Goal: Information Seeking & Learning: Learn about a topic

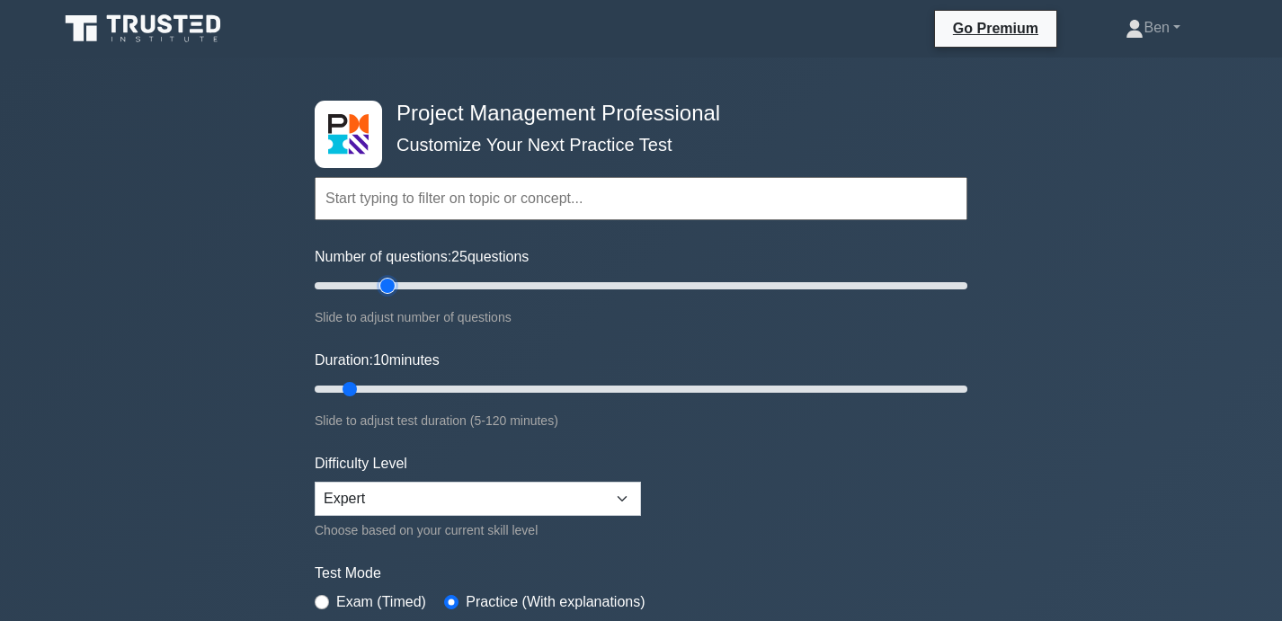
drag, startPoint x: 330, startPoint y: 289, endPoint x: 389, endPoint y: 291, distance: 59.4
type input "25"
click at [390, 291] on input "Number of questions: 25 questions" at bounding box center [641, 286] width 653 height 22
drag, startPoint x: 353, startPoint y: 399, endPoint x: 388, endPoint y: 402, distance: 34.3
click at [388, 402] on div "Duration: 10 minutes Slide to adjust test duration (5-120 minutes)" at bounding box center [641, 391] width 653 height 82
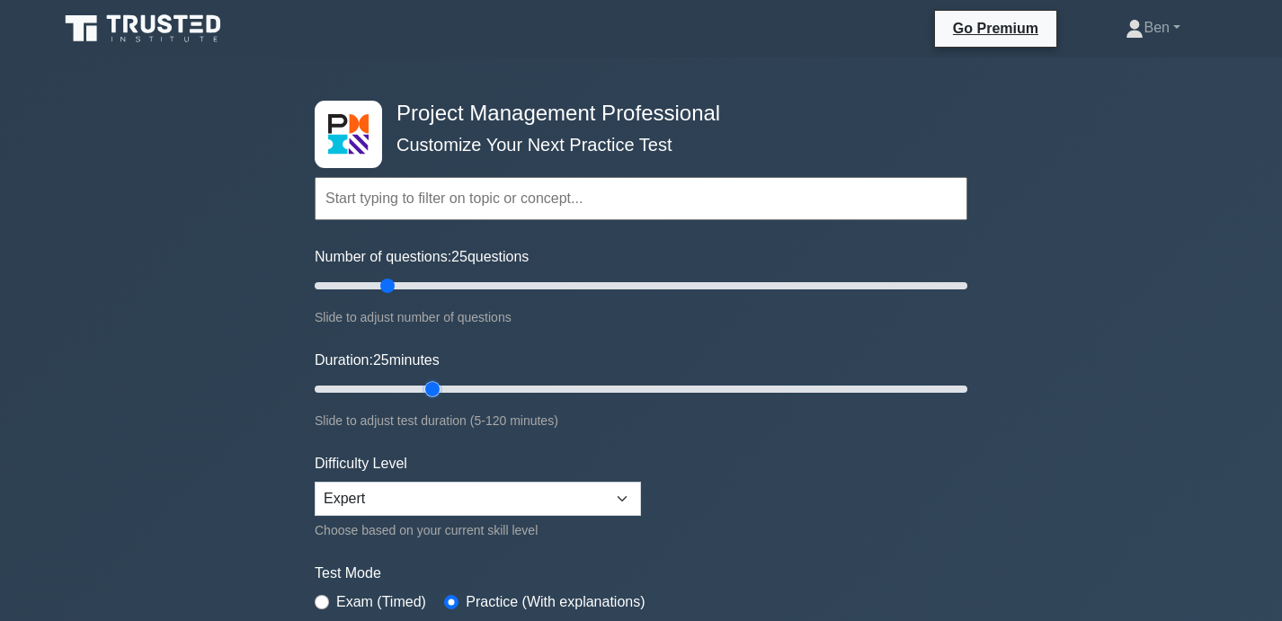
type input "25"
drag, startPoint x: 353, startPoint y: 390, endPoint x: 441, endPoint y: 395, distance: 88.2
click at [441, 395] on input "Duration: 25 minutes" at bounding box center [641, 390] width 653 height 22
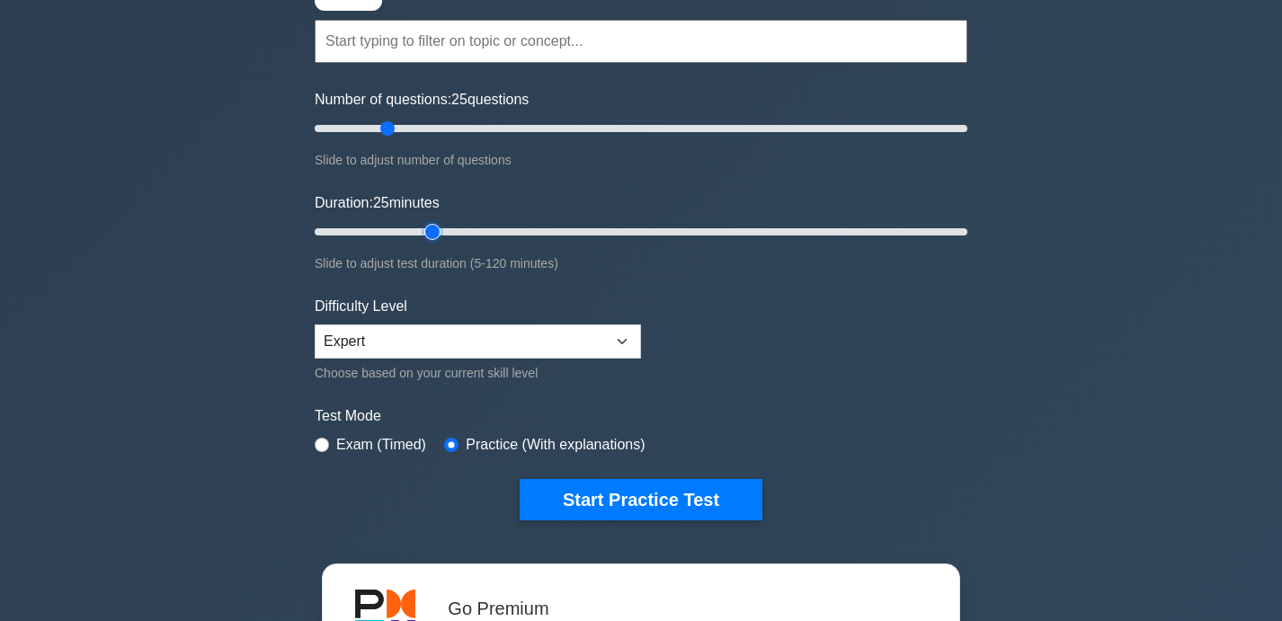
scroll to position [164, 0]
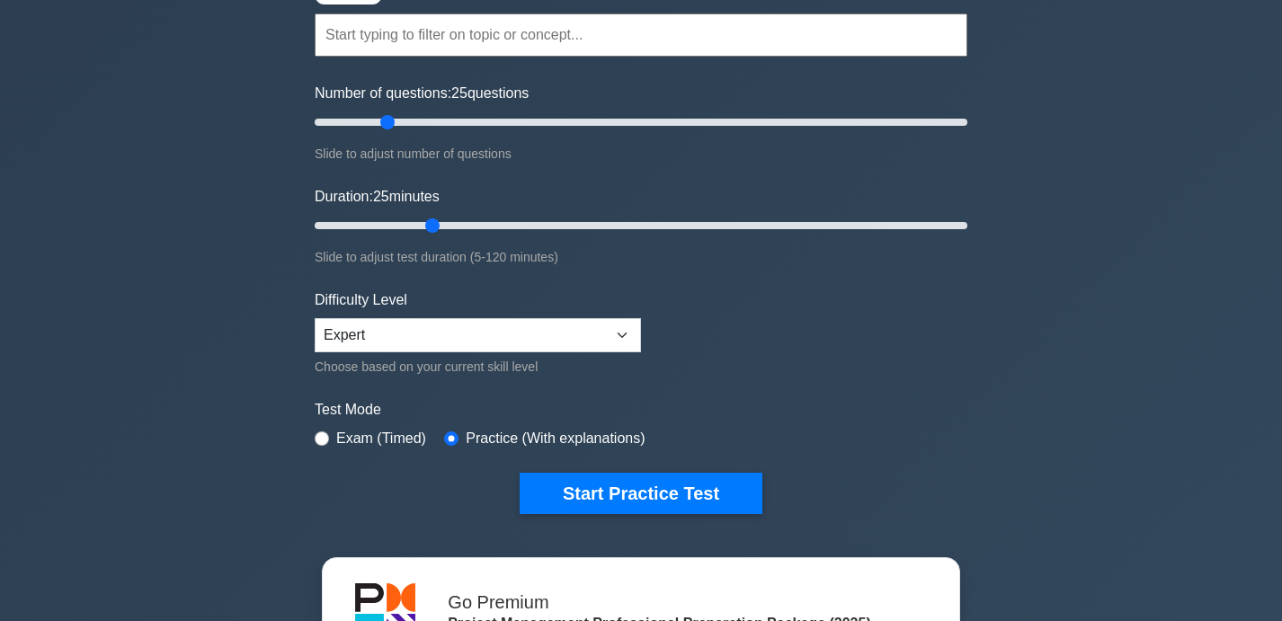
click at [369, 434] on label "Exam (Timed)" at bounding box center [381, 439] width 90 height 22
click at [325, 435] on input "radio" at bounding box center [322, 439] width 14 height 14
radio input "true"
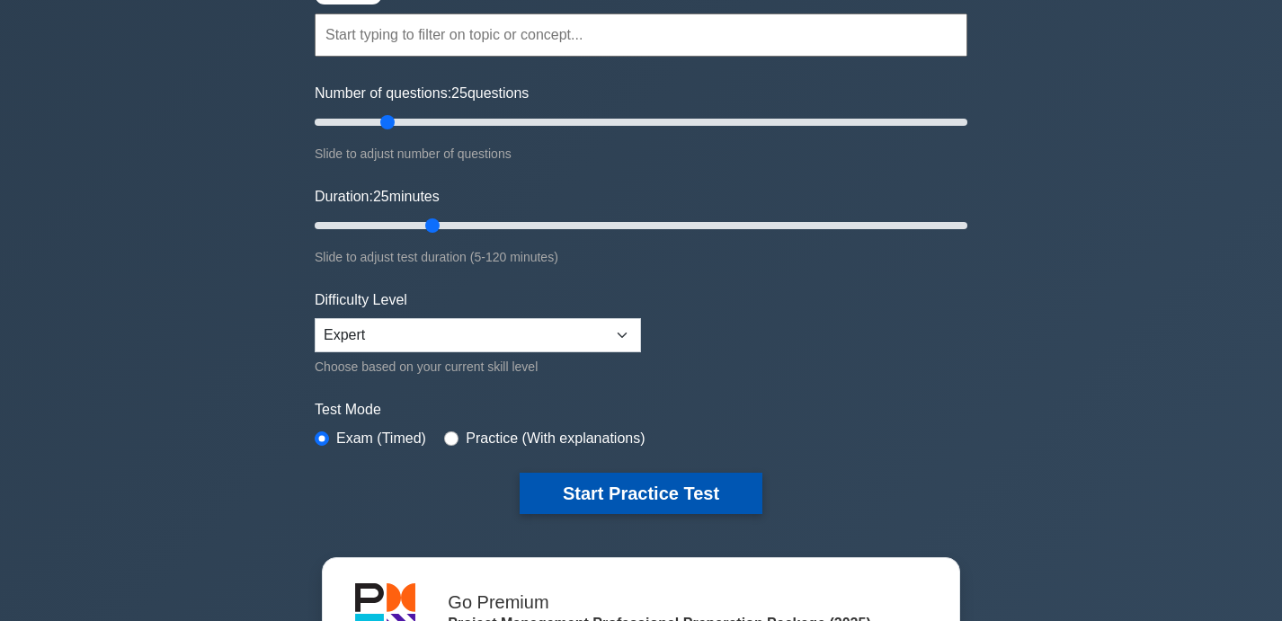
click at [587, 485] on button "Start Practice Test" at bounding box center [641, 493] width 243 height 41
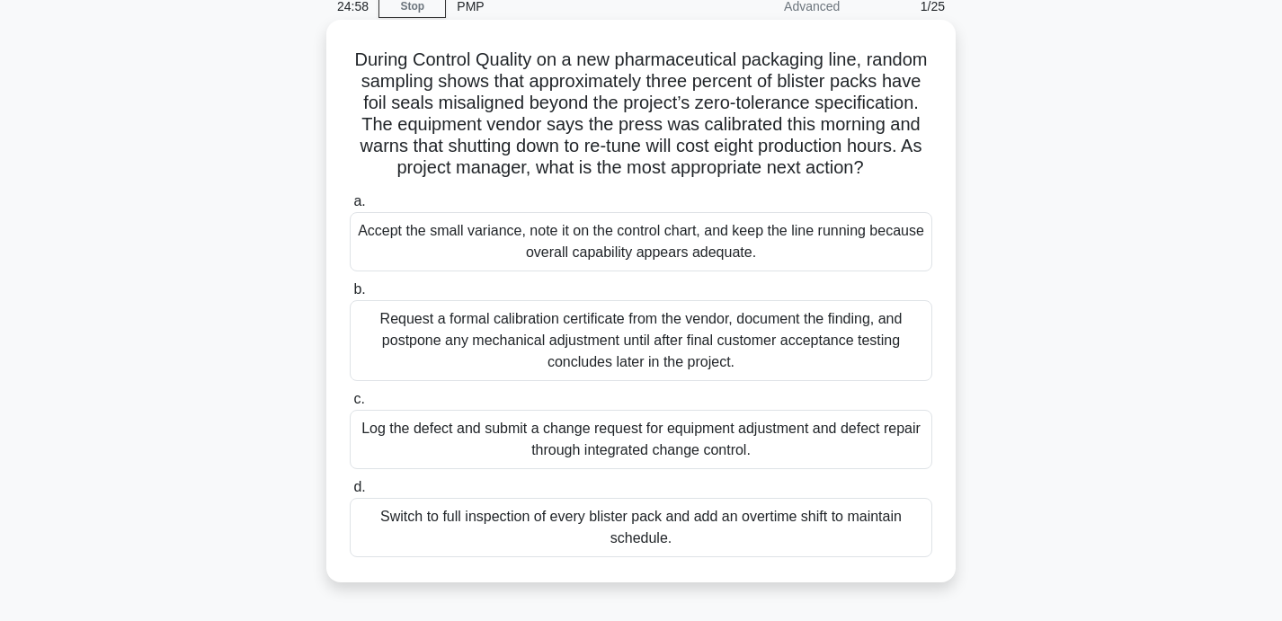
scroll to position [86, 0]
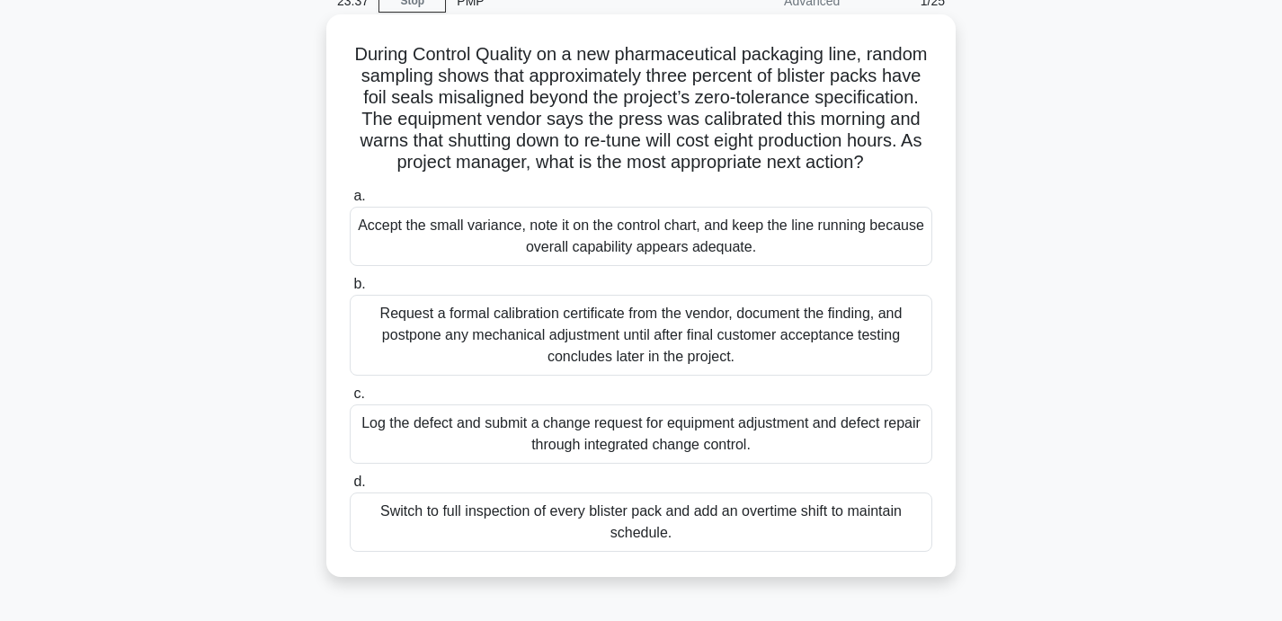
click at [745, 438] on div "Log the defect and submit a change request for equipment adjustment and defect …" at bounding box center [641, 434] width 583 height 59
click at [350, 400] on input "c. Log the defect and submit a change request for equipment adjustment and defe…" at bounding box center [350, 394] width 0 height 12
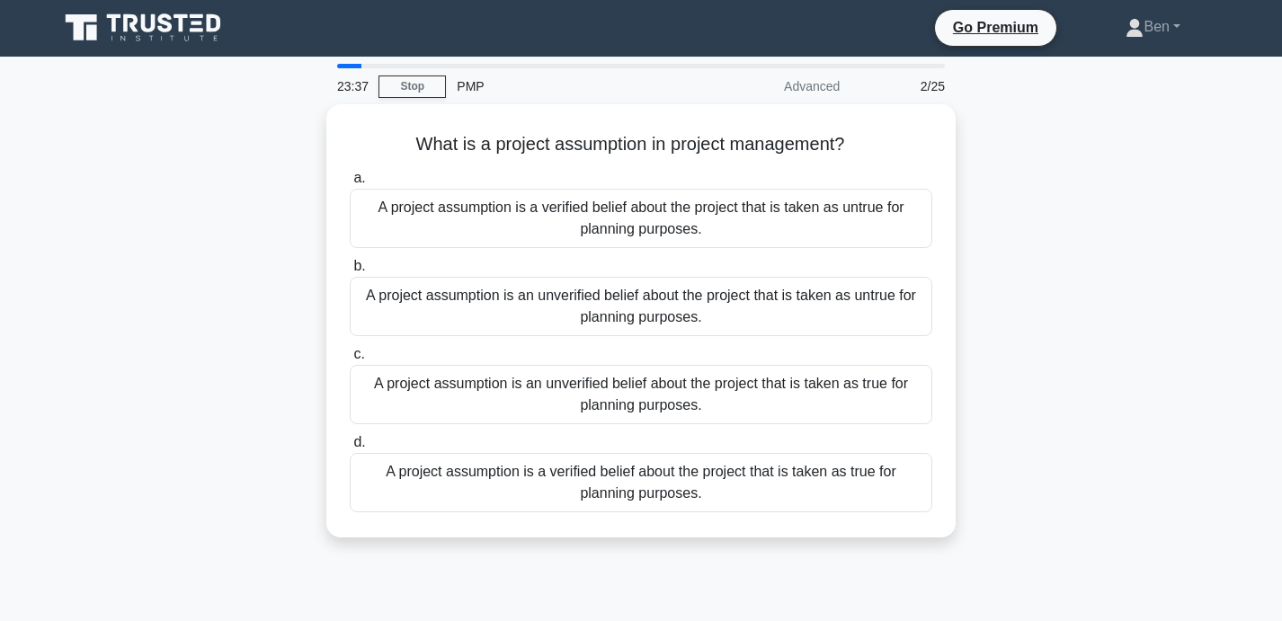
scroll to position [0, 0]
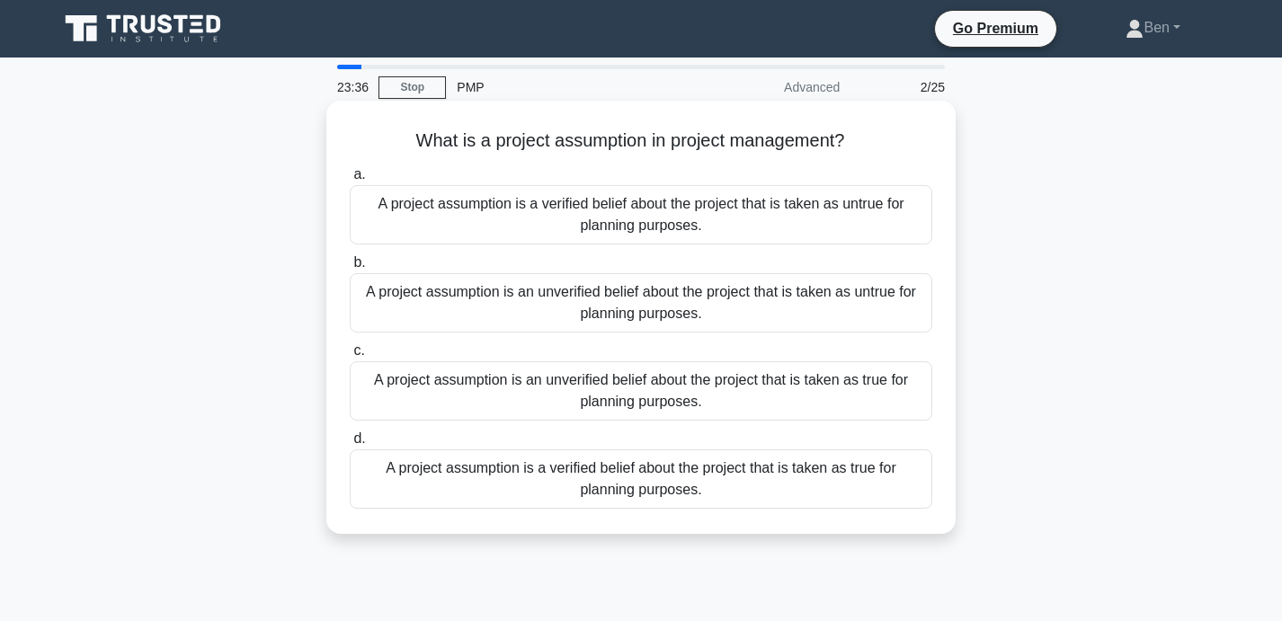
click at [682, 398] on div "A project assumption is an unverified belief about the project that is taken as…" at bounding box center [641, 390] width 583 height 59
click at [350, 357] on input "c. A project assumption is an unverified belief about the project that is taken…" at bounding box center [350, 351] width 0 height 12
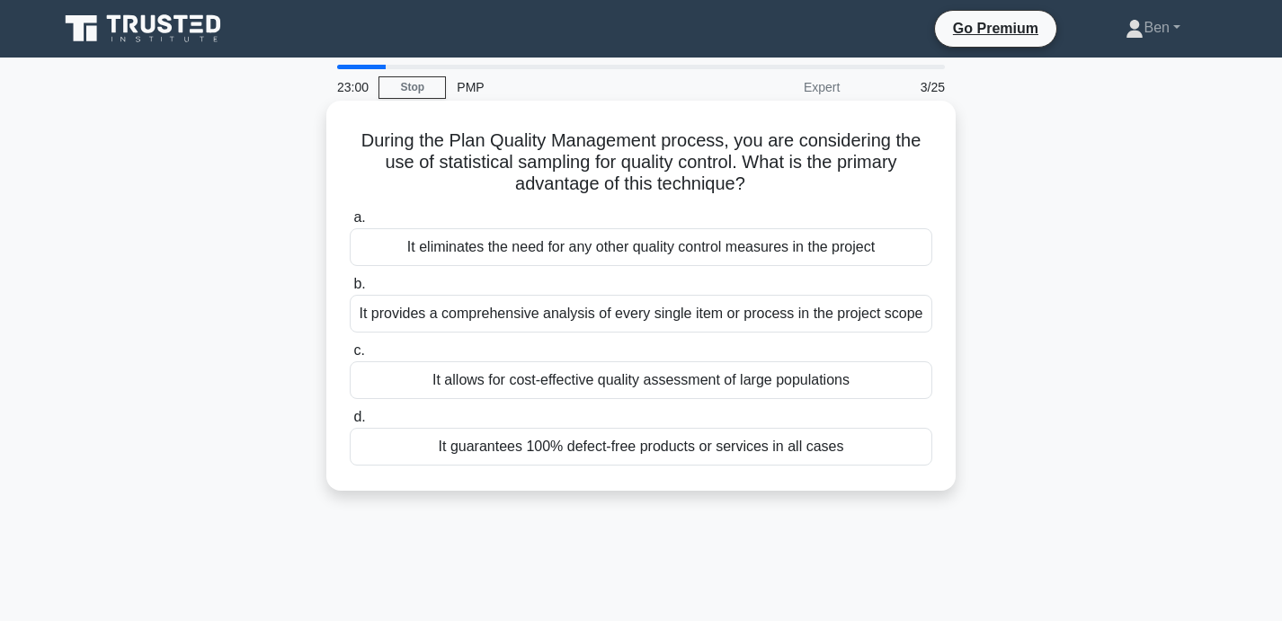
click at [673, 317] on div "It provides a comprehensive analysis of every single item or process in the pro…" at bounding box center [641, 314] width 583 height 38
click at [350, 290] on input "b. It provides a comprehensive analysis of every single item or process in the …" at bounding box center [350, 285] width 0 height 12
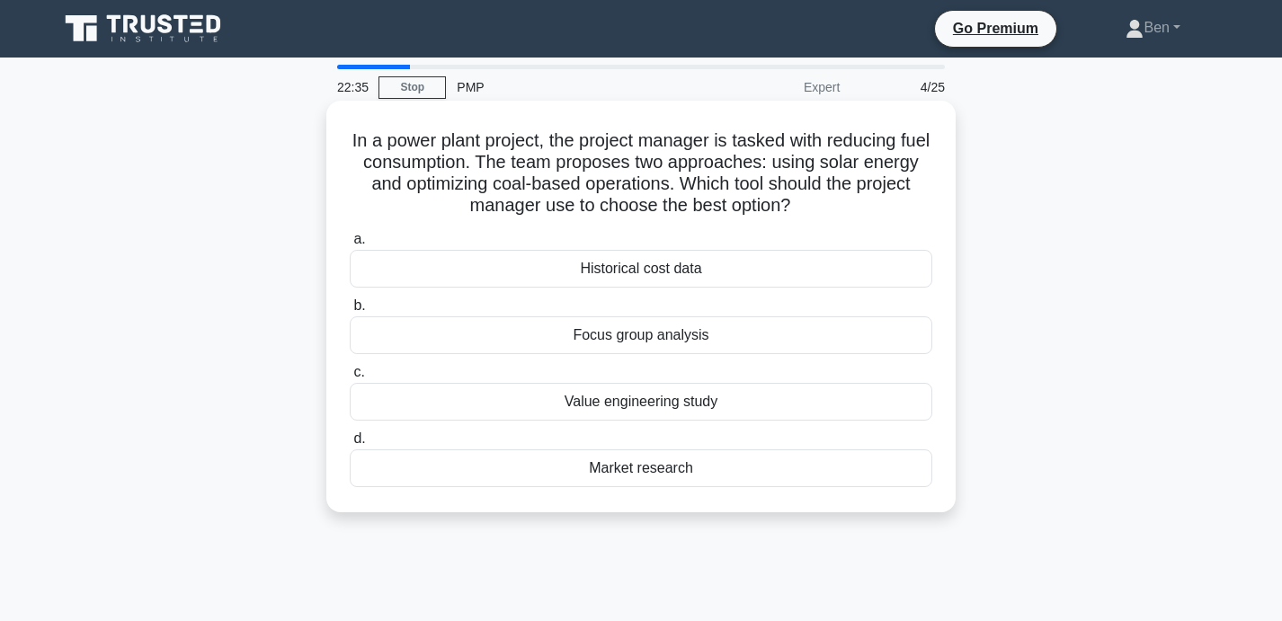
click at [647, 407] on div "Value engineering study" at bounding box center [641, 402] width 583 height 38
click at [350, 379] on input "c. Value engineering study" at bounding box center [350, 373] width 0 height 12
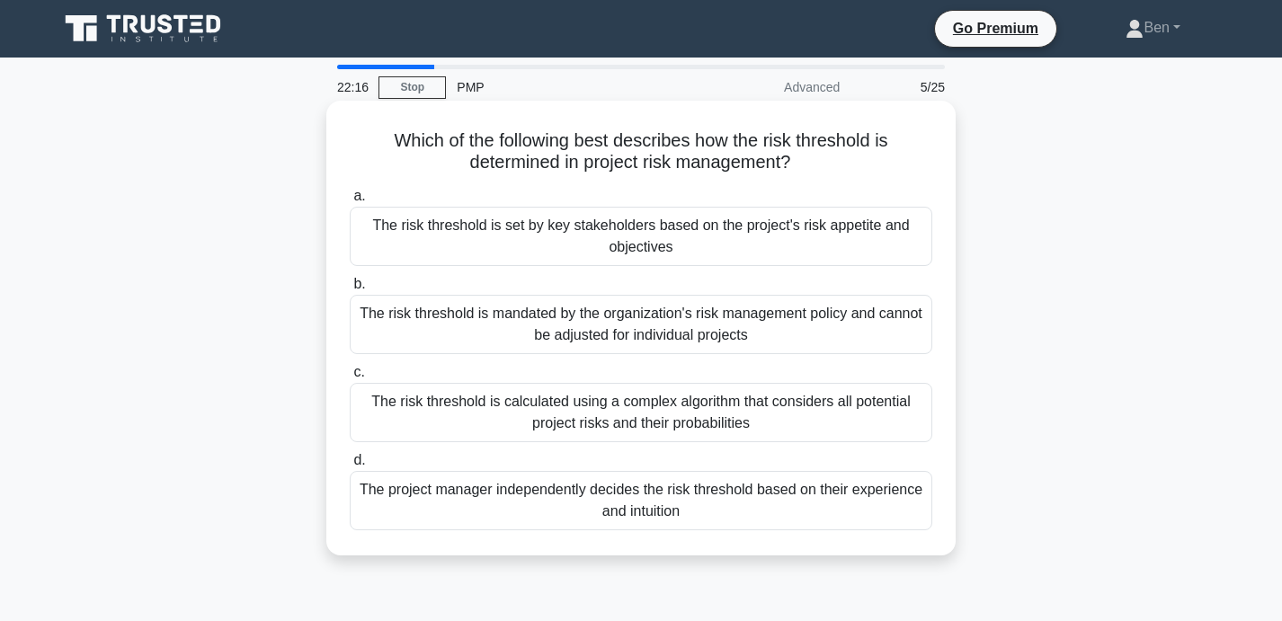
click at [673, 223] on div "The risk threshold is set by key stakeholders based on the project's risk appet…" at bounding box center [641, 236] width 583 height 59
click at [350, 202] on input "a. The risk threshold is set by key stakeholders based on the project's risk ap…" at bounding box center [350, 197] width 0 height 12
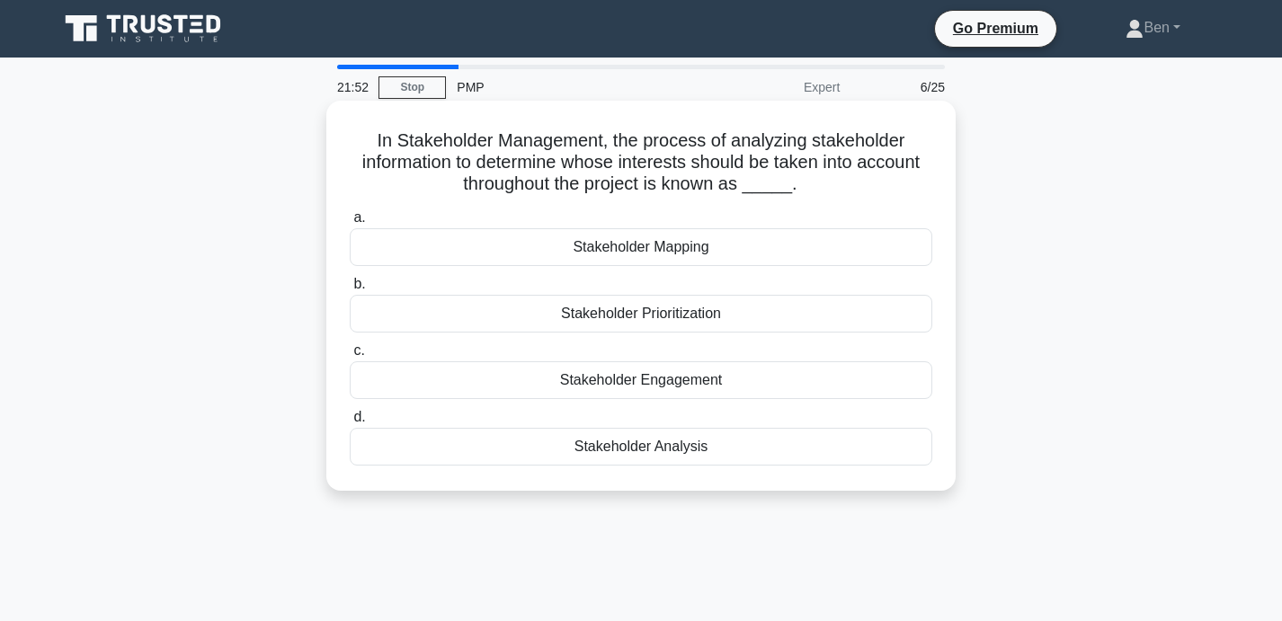
click at [610, 449] on div "Stakeholder Analysis" at bounding box center [641, 447] width 583 height 38
click at [350, 424] on input "d. Stakeholder Analysis" at bounding box center [350, 418] width 0 height 12
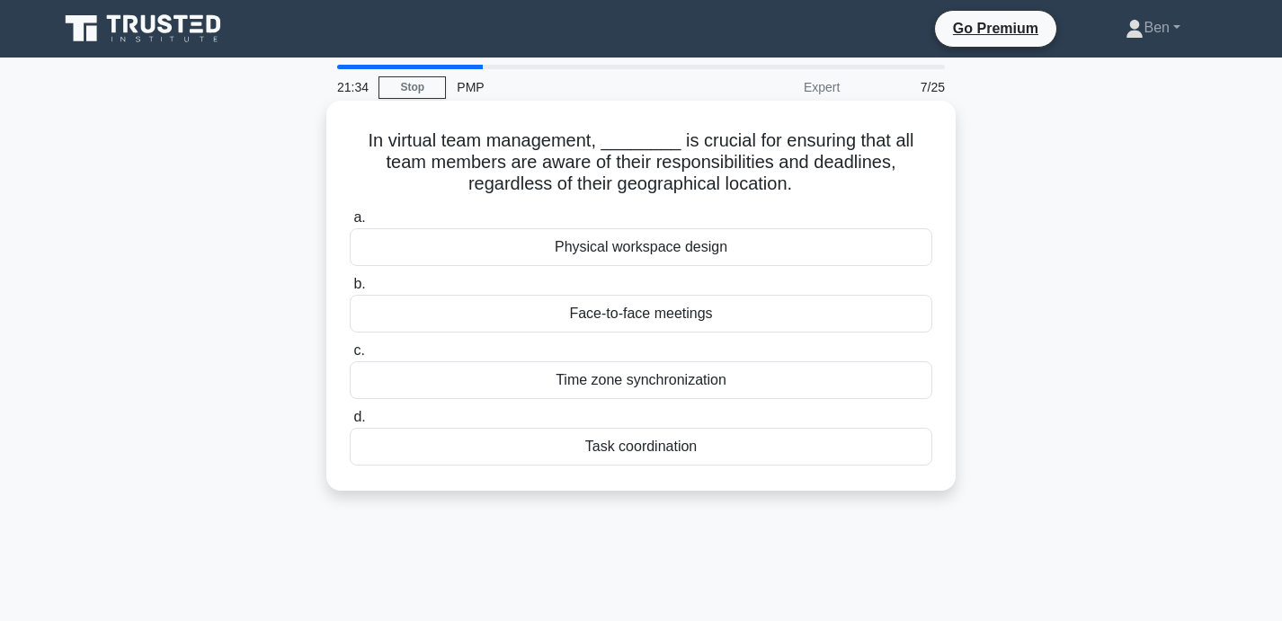
click at [605, 318] on div "Face-to-face meetings" at bounding box center [641, 314] width 583 height 38
click at [350, 290] on input "b. Face-to-face meetings" at bounding box center [350, 285] width 0 height 12
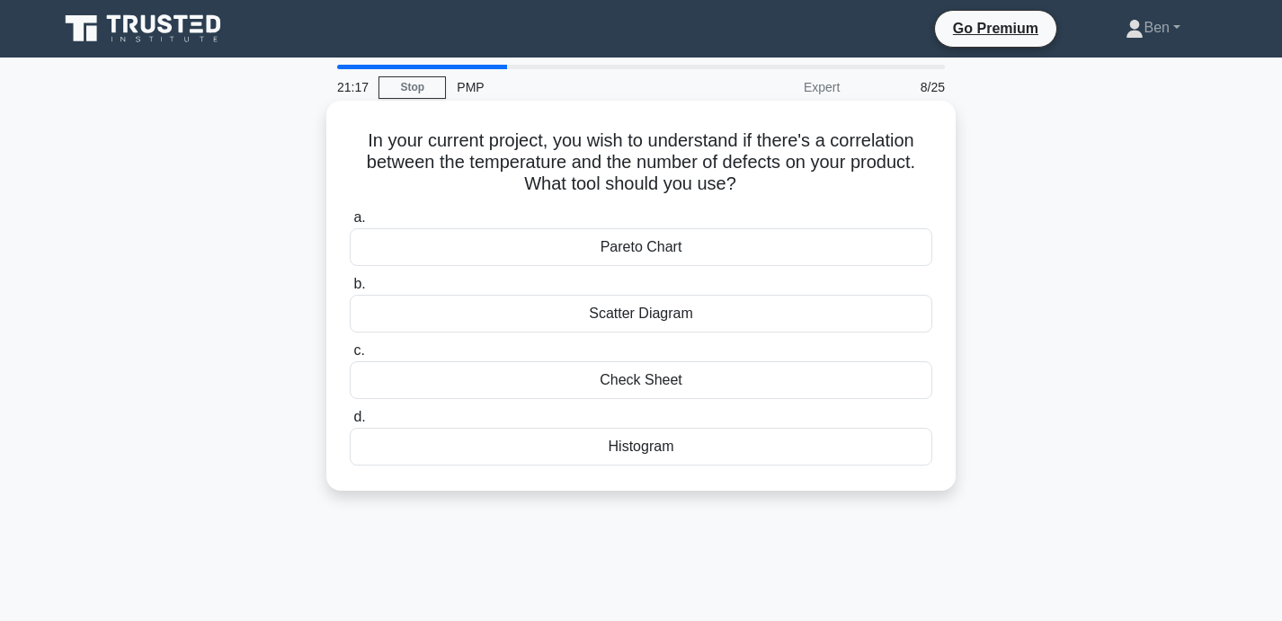
click at [629, 313] on div "Scatter Diagram" at bounding box center [641, 314] width 583 height 38
click at [350, 290] on input "b. Scatter Diagram" at bounding box center [350, 285] width 0 height 12
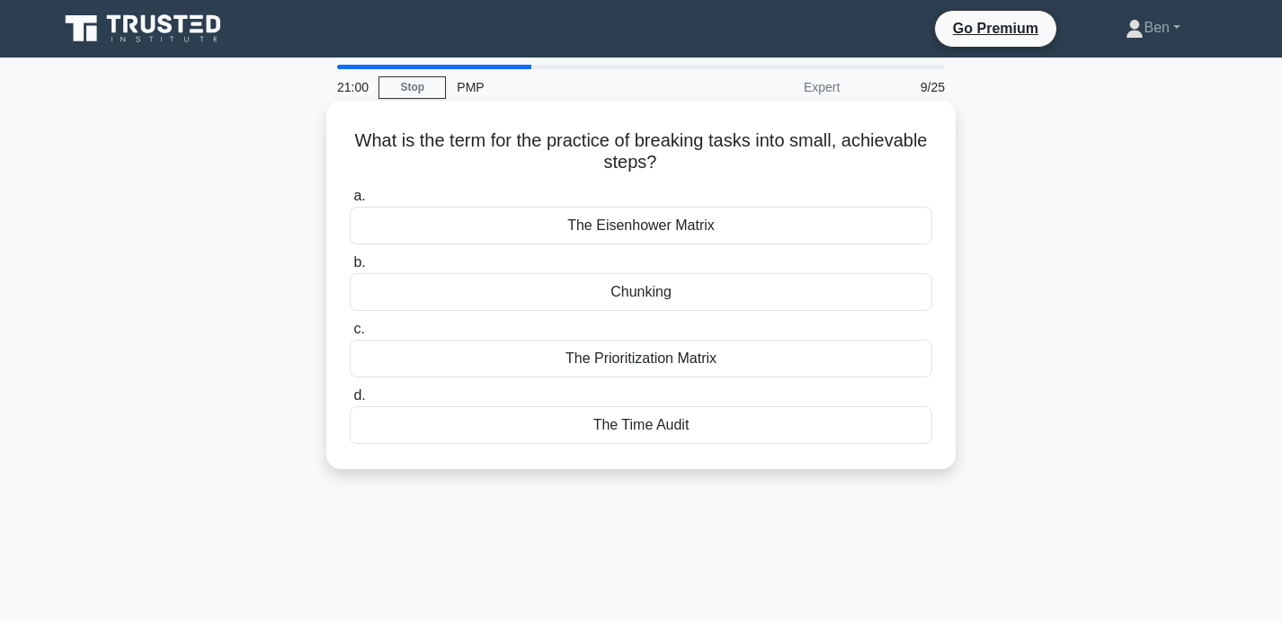
click at [685, 294] on div "Chunking" at bounding box center [641, 292] width 583 height 38
click at [350, 269] on input "b. Chunking" at bounding box center [350, 263] width 0 height 12
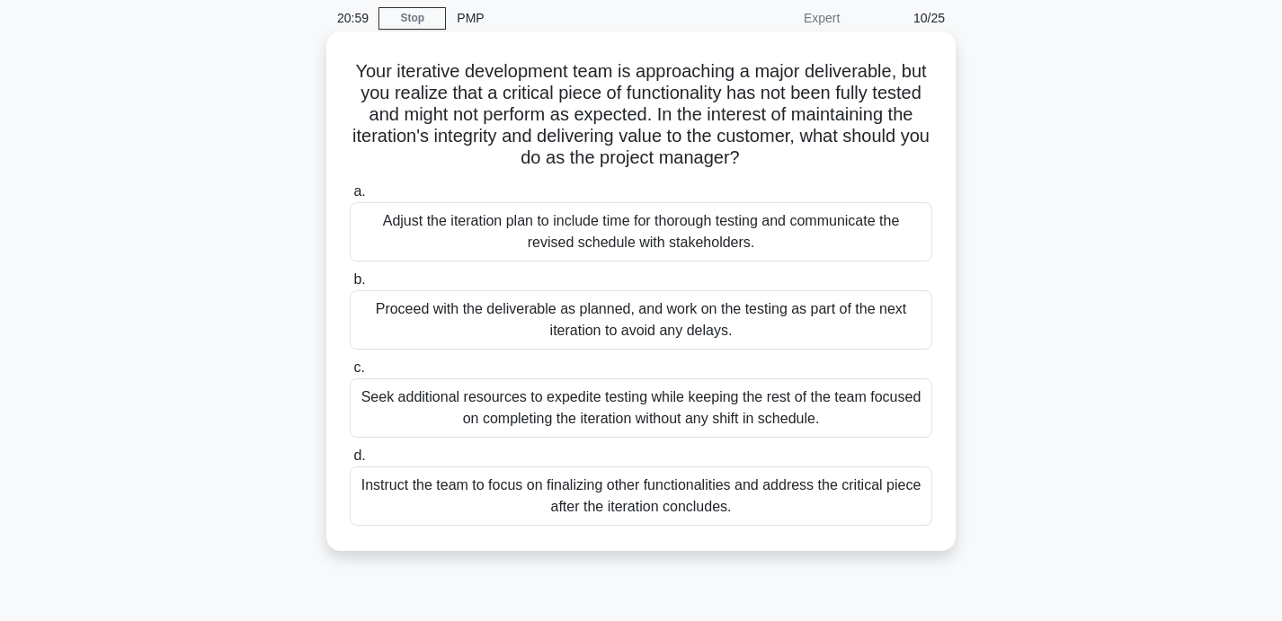
scroll to position [74, 0]
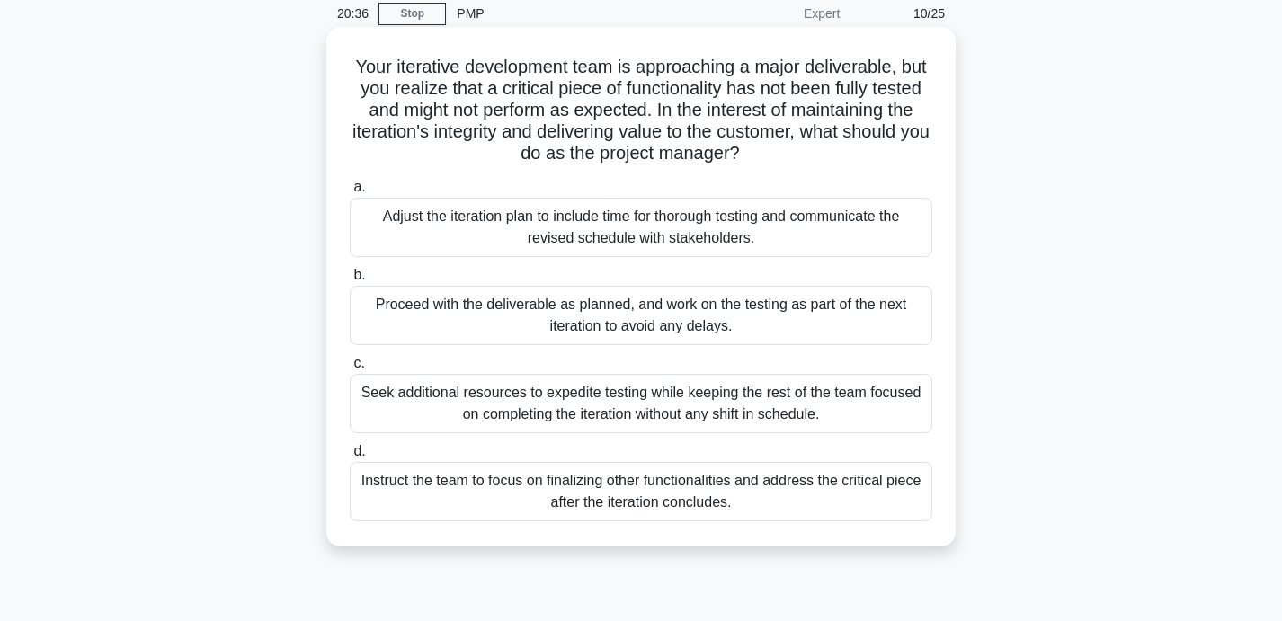
click at [733, 214] on div "Adjust the iteration plan to include time for thorough testing and communicate …" at bounding box center [641, 227] width 583 height 59
click at [350, 193] on input "a. Adjust the iteration plan to include time for thorough testing and communica…" at bounding box center [350, 188] width 0 height 12
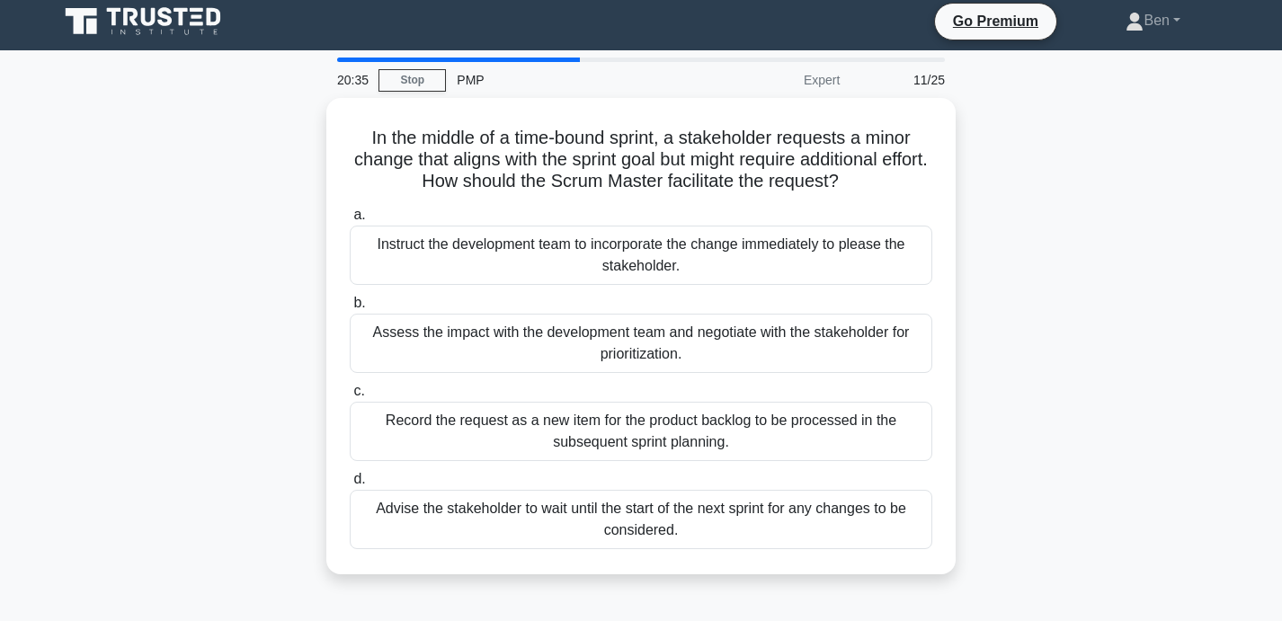
scroll to position [0, 0]
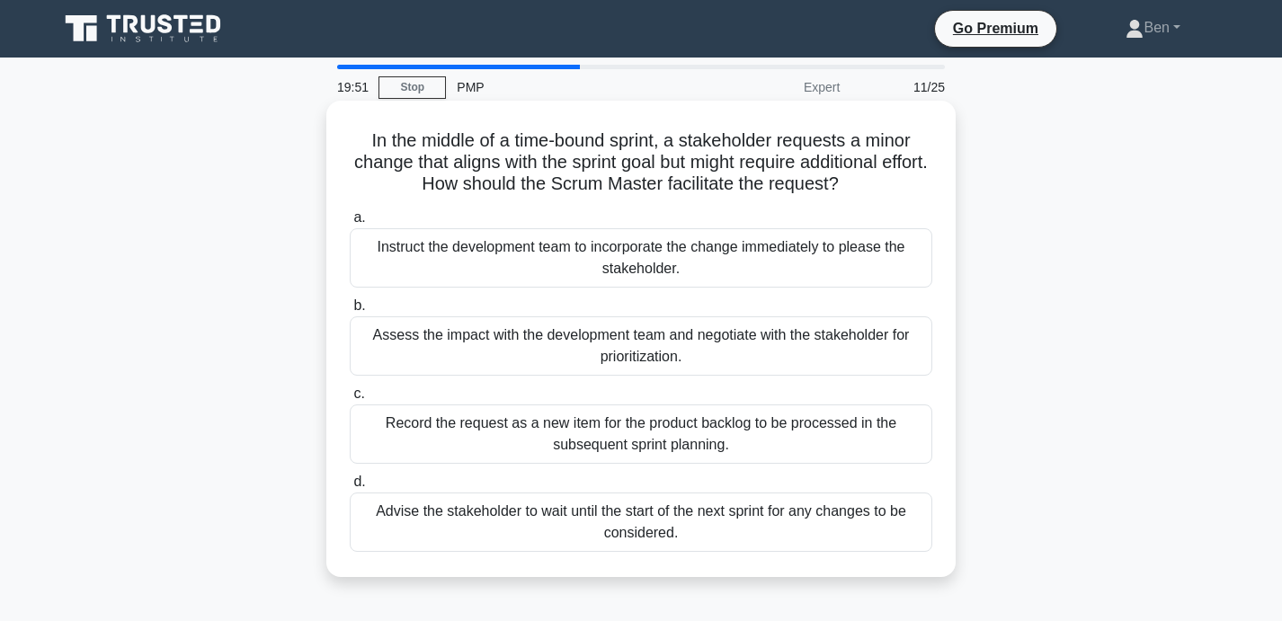
click at [801, 418] on div "Record the request as a new item for the product backlog to be processed in the…" at bounding box center [641, 434] width 583 height 59
click at [350, 400] on input "c. Record the request as a new item for the product backlog to be processed in …" at bounding box center [350, 394] width 0 height 12
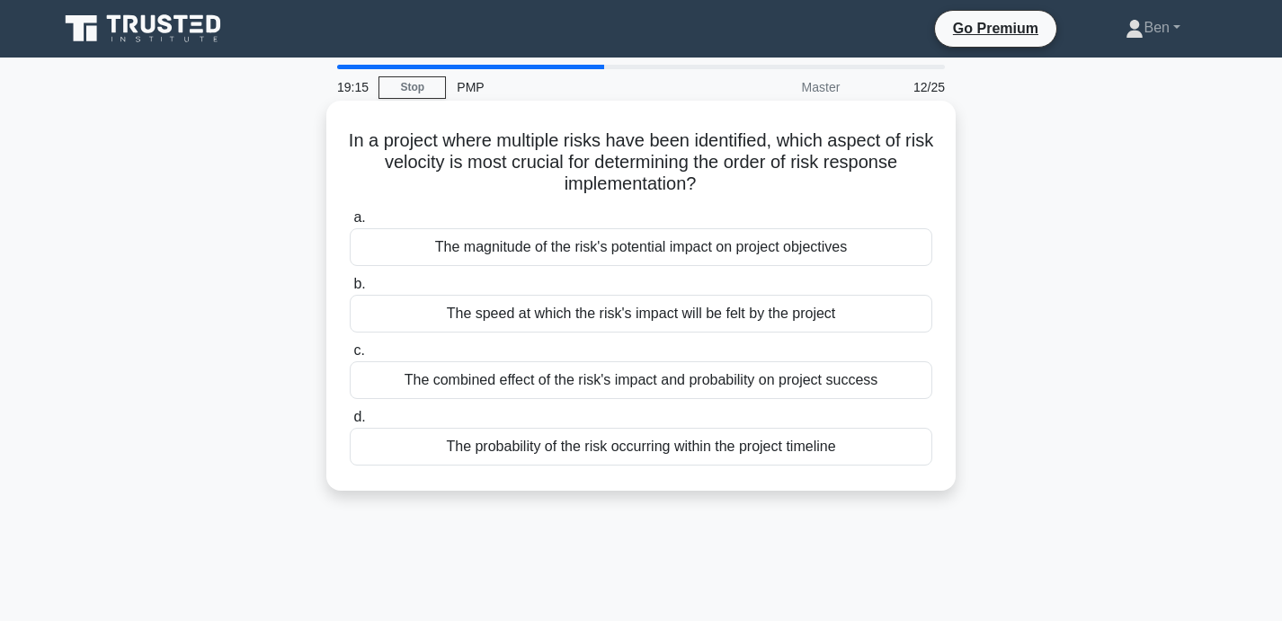
click at [694, 325] on div "The speed at which the risk's impact will be felt by the project" at bounding box center [641, 314] width 583 height 38
click at [350, 290] on input "b. The speed at which the risk's impact will be felt by the project" at bounding box center [350, 285] width 0 height 12
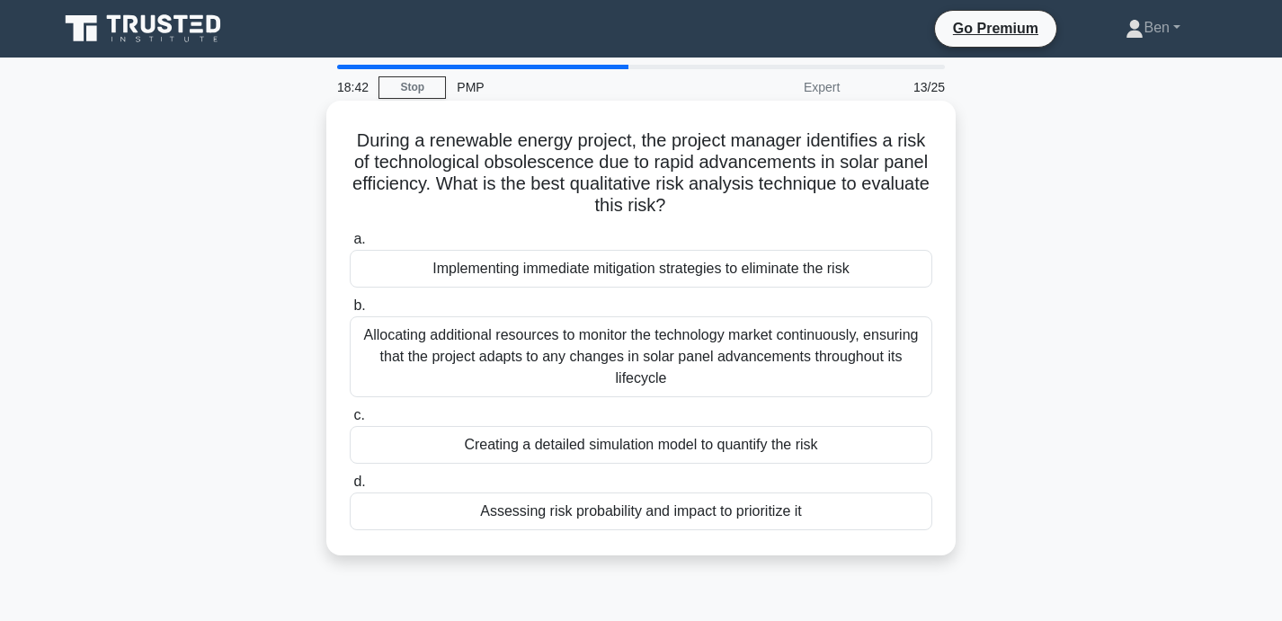
click at [856, 345] on div "Allocating additional resources to monitor the technology market continuously, …" at bounding box center [641, 357] width 583 height 81
click at [350, 312] on input "b. Allocating additional resources to monitor the technology market continuousl…" at bounding box center [350, 306] width 0 height 12
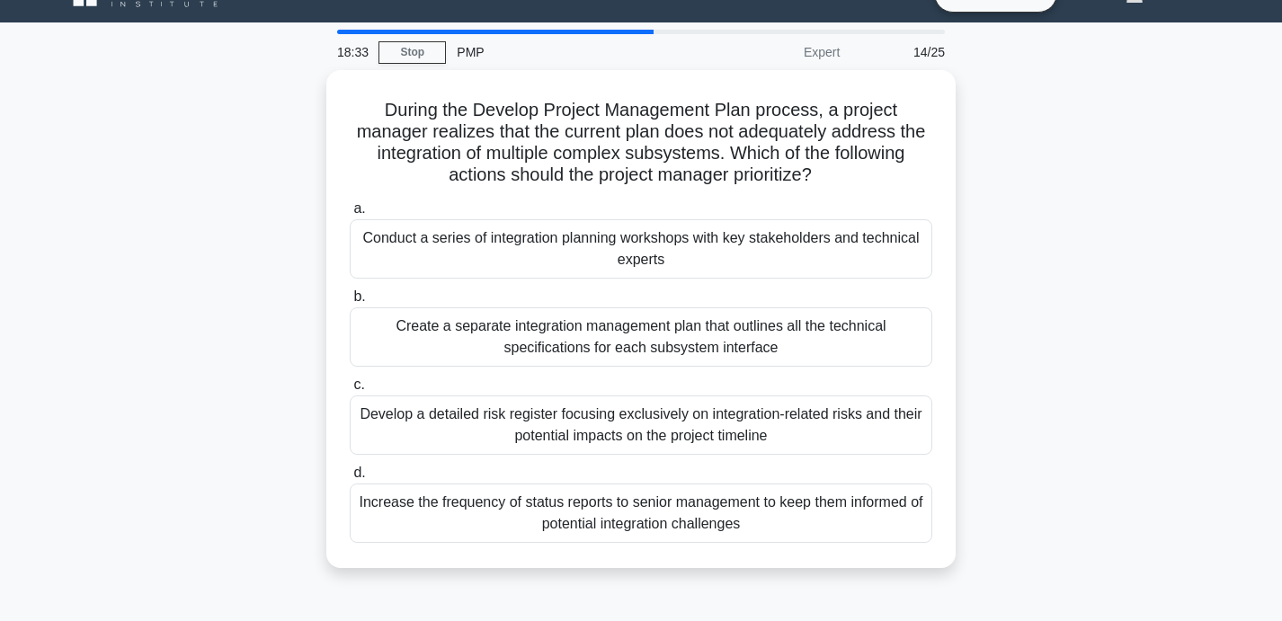
scroll to position [36, 0]
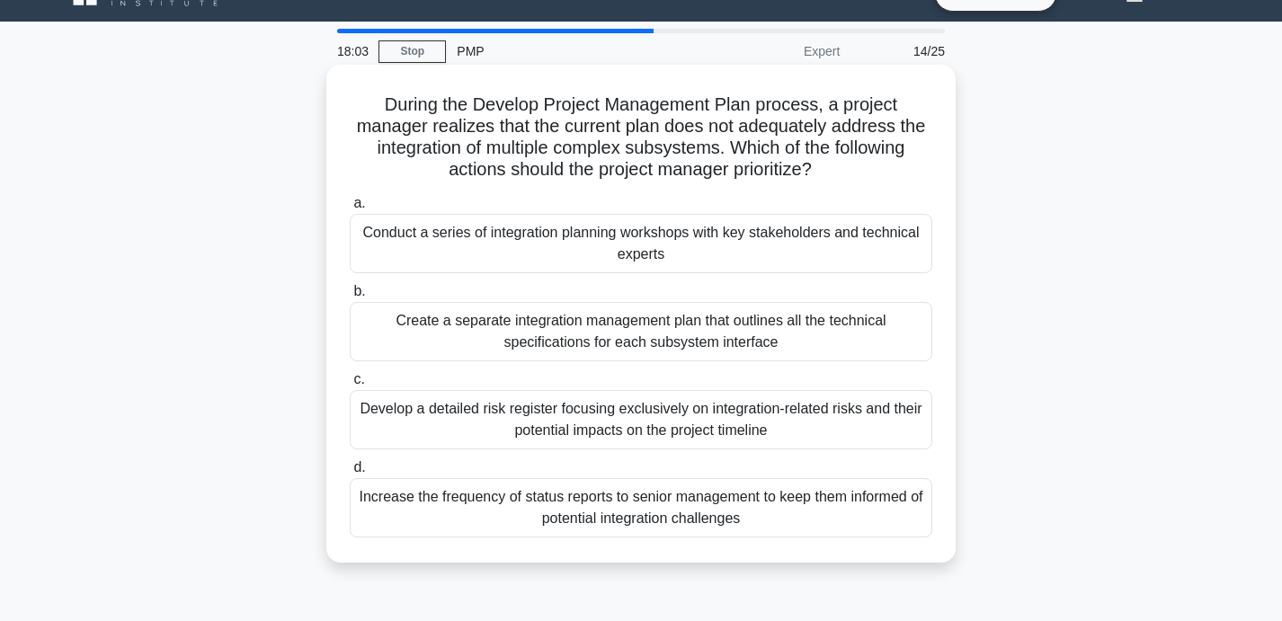
click at [852, 248] on div "Conduct a series of integration planning workshops with key stakeholders and te…" at bounding box center [641, 243] width 583 height 59
click at [350, 210] on input "a. Conduct a series of integration planning workshops with key stakeholders and…" at bounding box center [350, 204] width 0 height 12
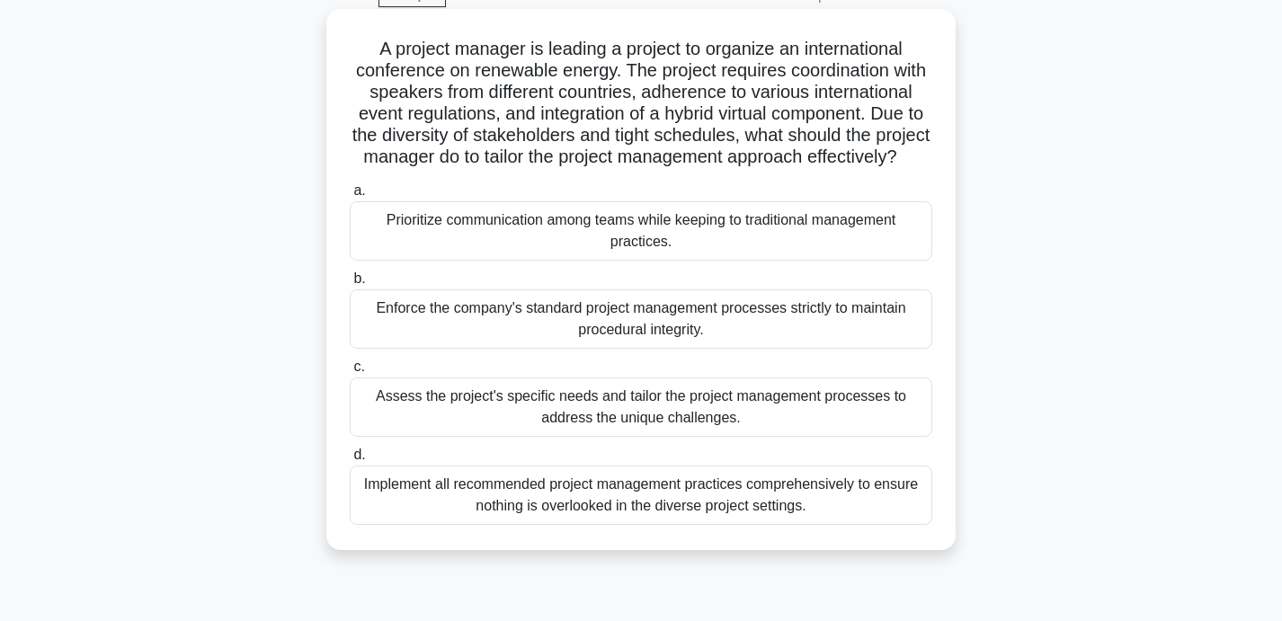
scroll to position [96, 0]
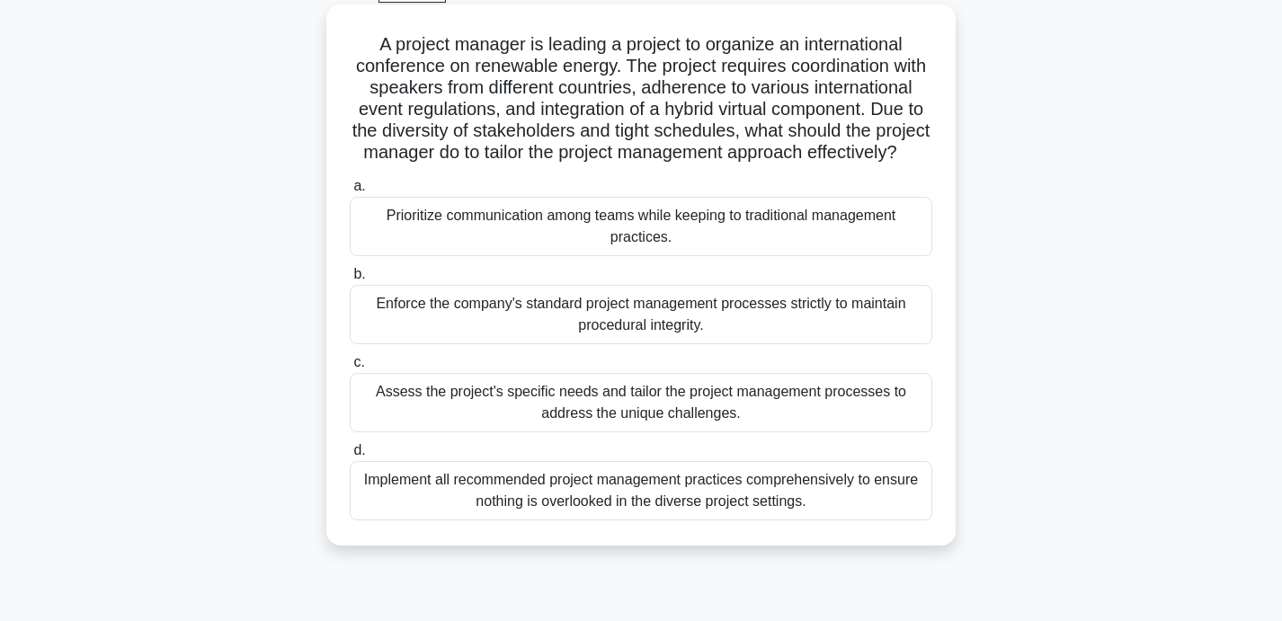
click at [762, 393] on div "Assess the project's specific needs and tailor the project management processes…" at bounding box center [641, 402] width 583 height 59
click at [350, 369] on input "c. Assess the project's specific needs and tailor the project management proces…" at bounding box center [350, 363] width 0 height 12
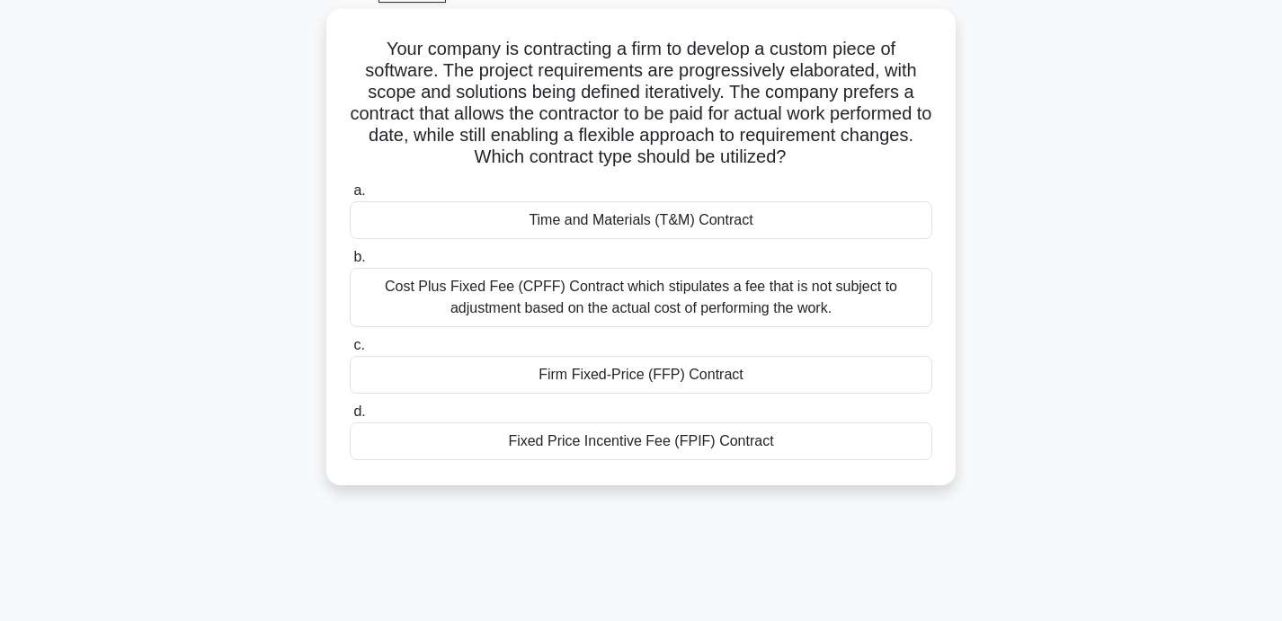
scroll to position [0, 0]
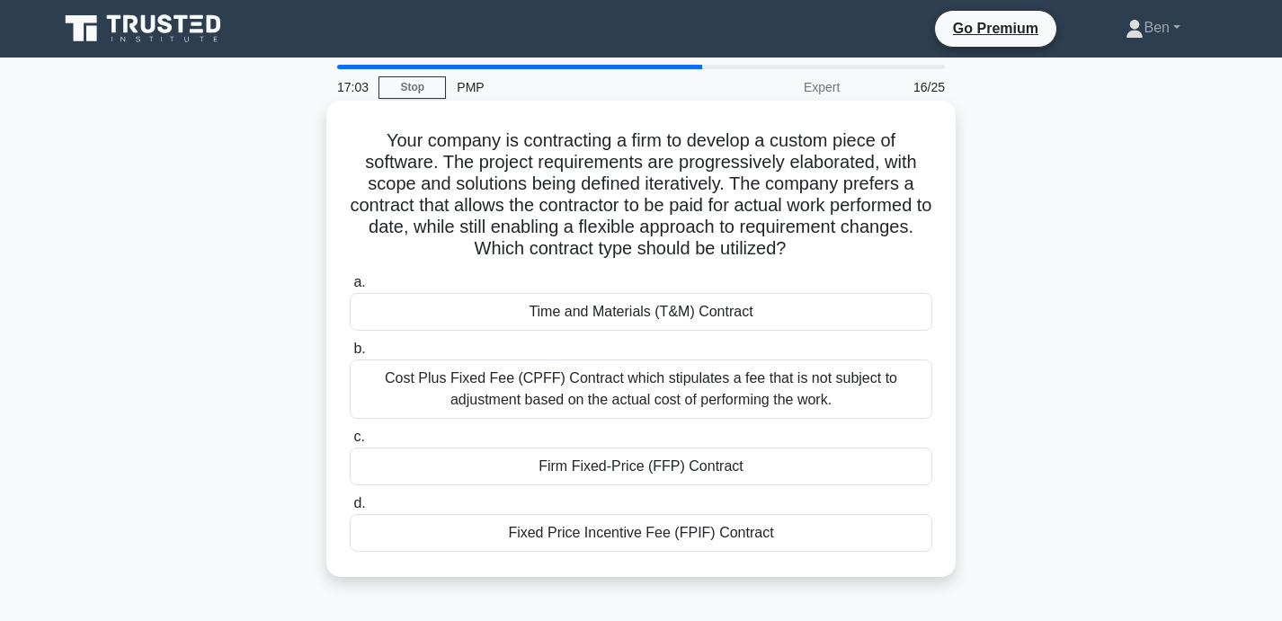
click at [847, 312] on div "Time and Materials (T&M) Contract" at bounding box center [641, 312] width 583 height 38
click at [350, 289] on input "a. Time and Materials (T&M) Contract" at bounding box center [350, 283] width 0 height 12
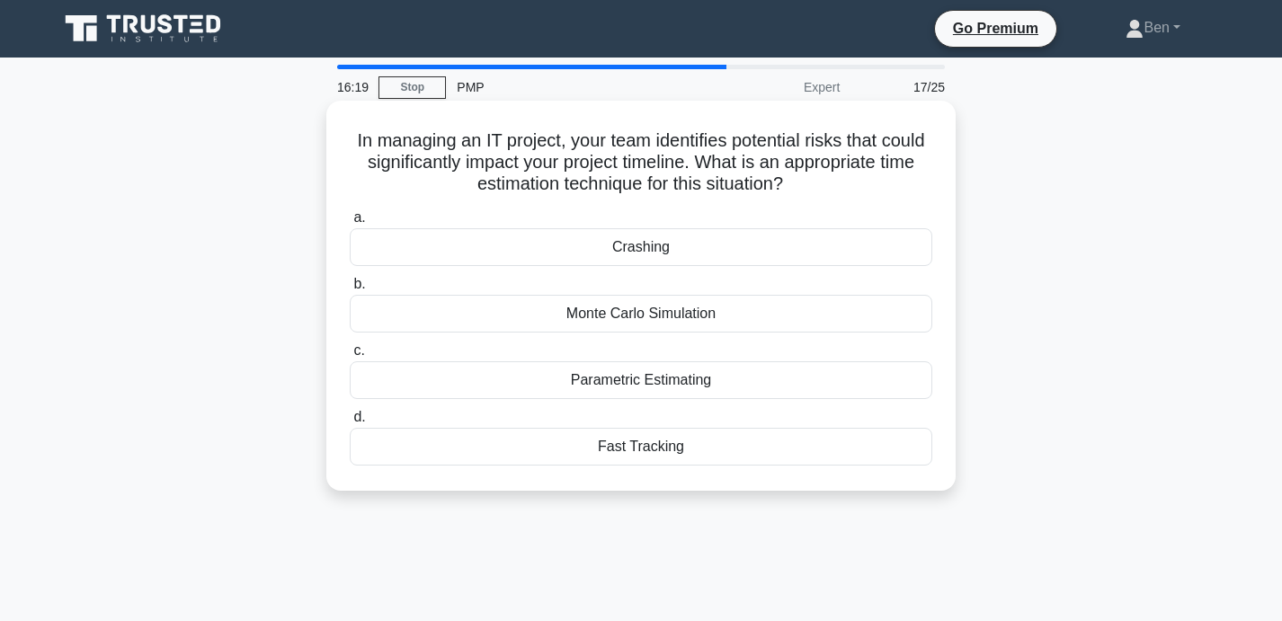
click at [686, 317] on div "Monte Carlo Simulation" at bounding box center [641, 314] width 583 height 38
click at [350, 290] on input "b. Monte Carlo Simulation" at bounding box center [350, 285] width 0 height 12
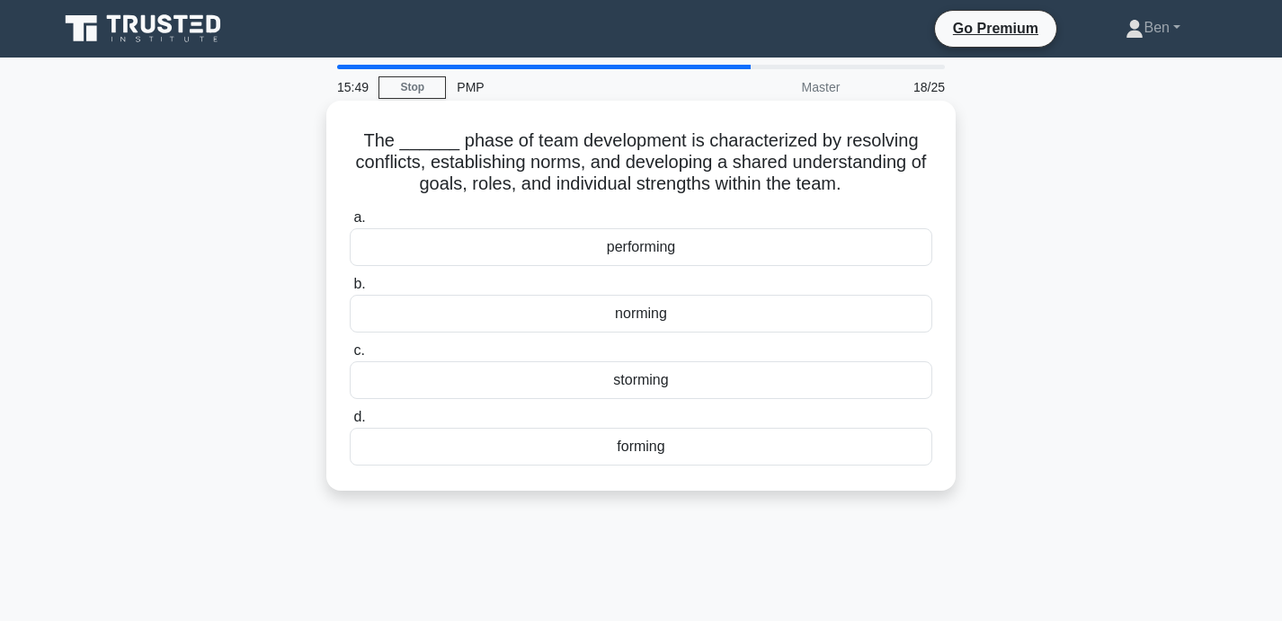
click at [834, 389] on div "storming" at bounding box center [641, 380] width 583 height 38
click at [350, 357] on input "c. storming" at bounding box center [350, 351] width 0 height 12
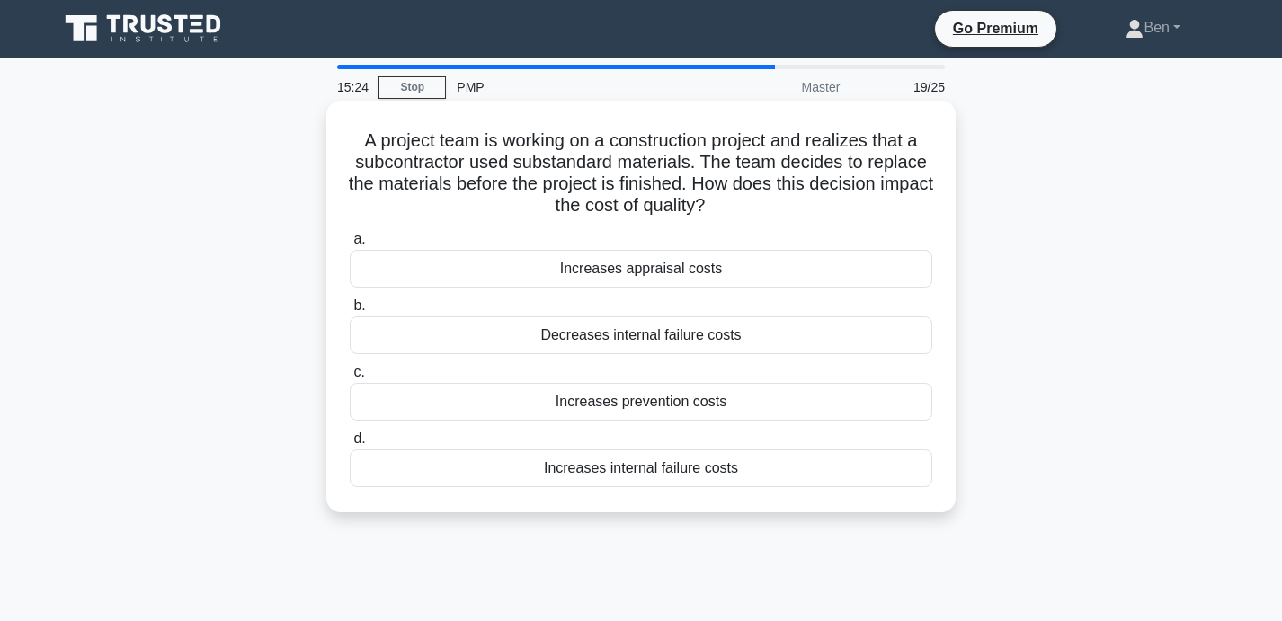
click at [847, 472] on div "Increases internal failure costs" at bounding box center [641, 469] width 583 height 38
click at [350, 445] on input "d. Increases internal failure costs" at bounding box center [350, 439] width 0 height 12
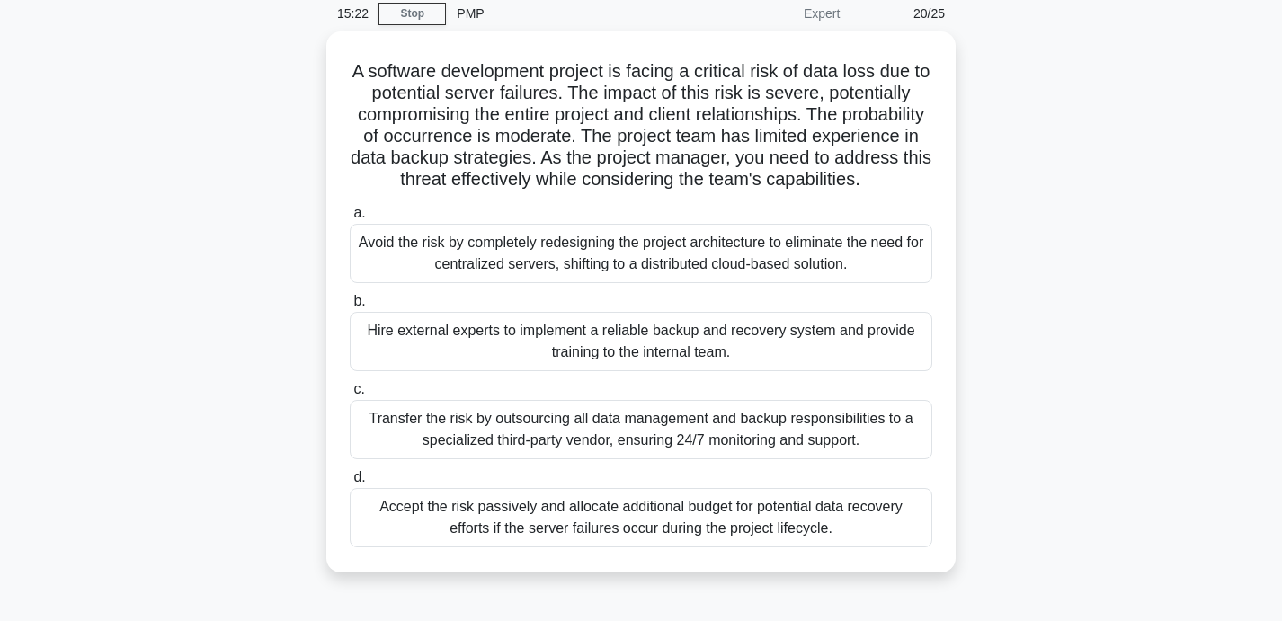
scroll to position [78, 0]
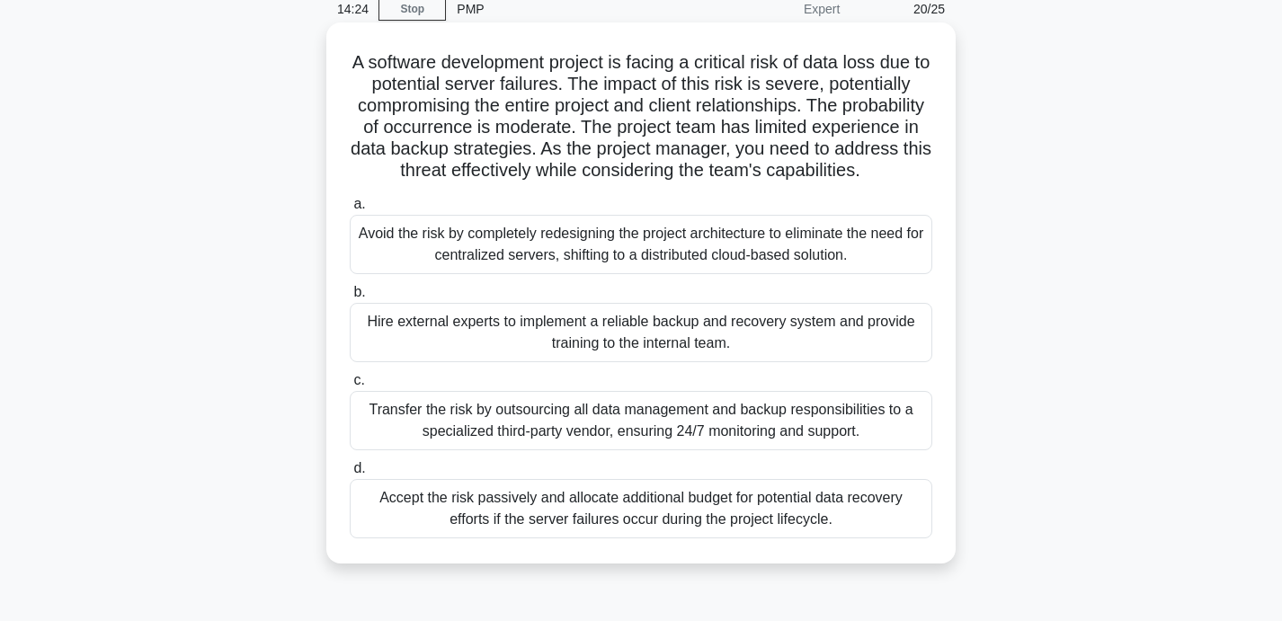
click at [835, 412] on div "Transfer the risk by outsourcing all data management and backup responsibilitie…" at bounding box center [641, 420] width 583 height 59
click at [350, 387] on input "c. Transfer the risk by outsourcing all data management and backup responsibili…" at bounding box center [350, 381] width 0 height 12
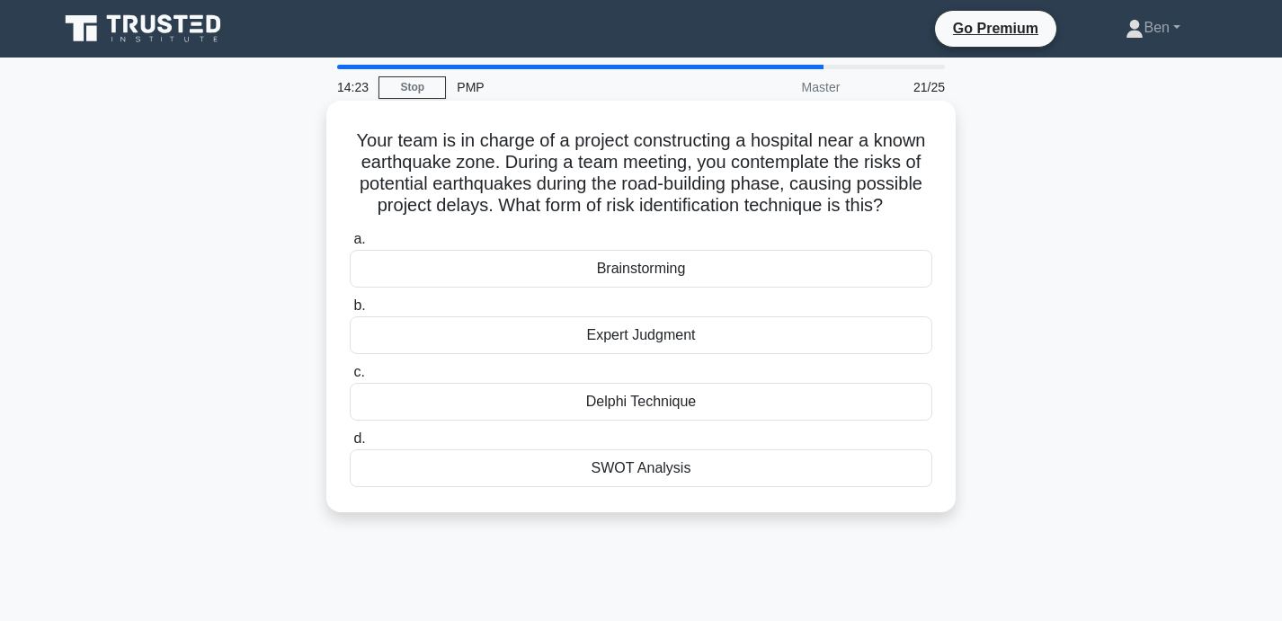
scroll to position [0, 0]
click at [829, 277] on div "Brainstorming" at bounding box center [641, 269] width 583 height 38
click at [350, 245] on input "a. Brainstorming" at bounding box center [350, 240] width 0 height 12
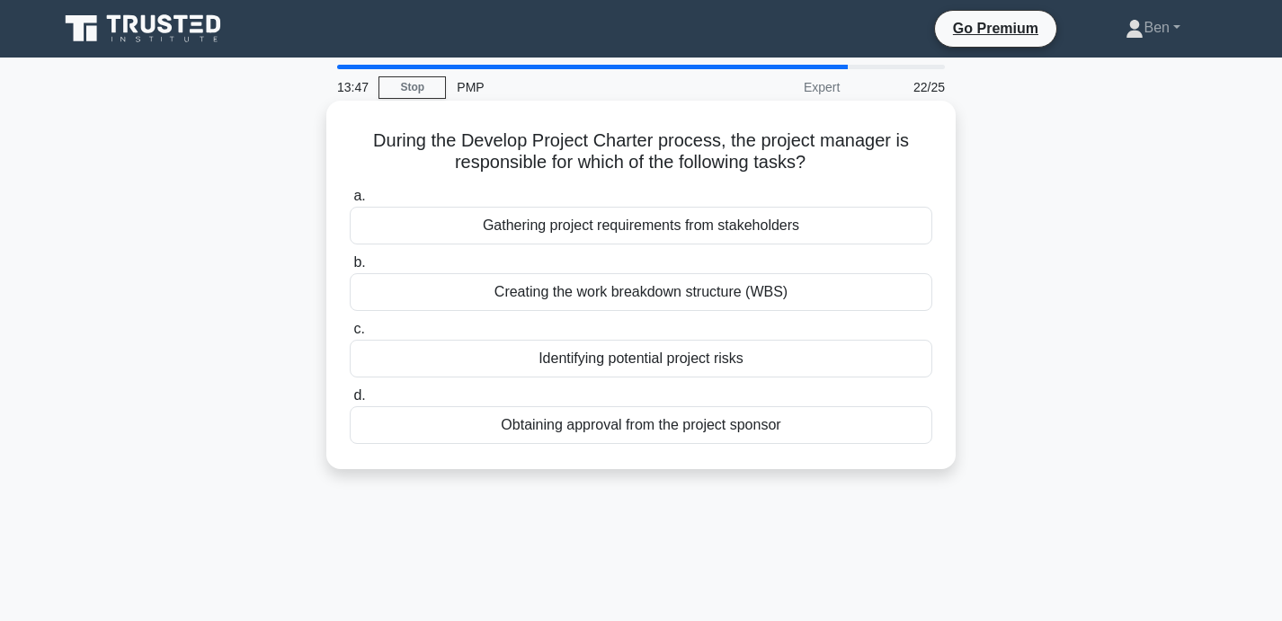
click at [876, 439] on div "Obtaining approval from the project sponsor" at bounding box center [641, 425] width 583 height 38
click at [350, 402] on input "d. Obtaining approval from the project sponsor" at bounding box center [350, 396] width 0 height 12
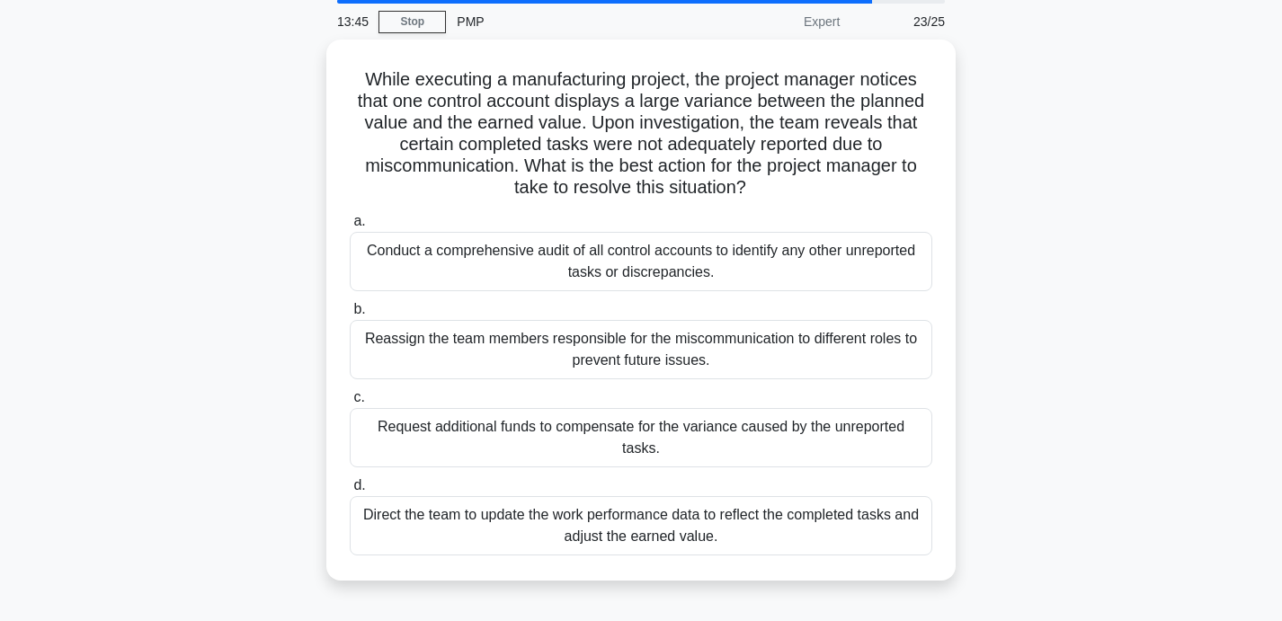
scroll to position [69, 0]
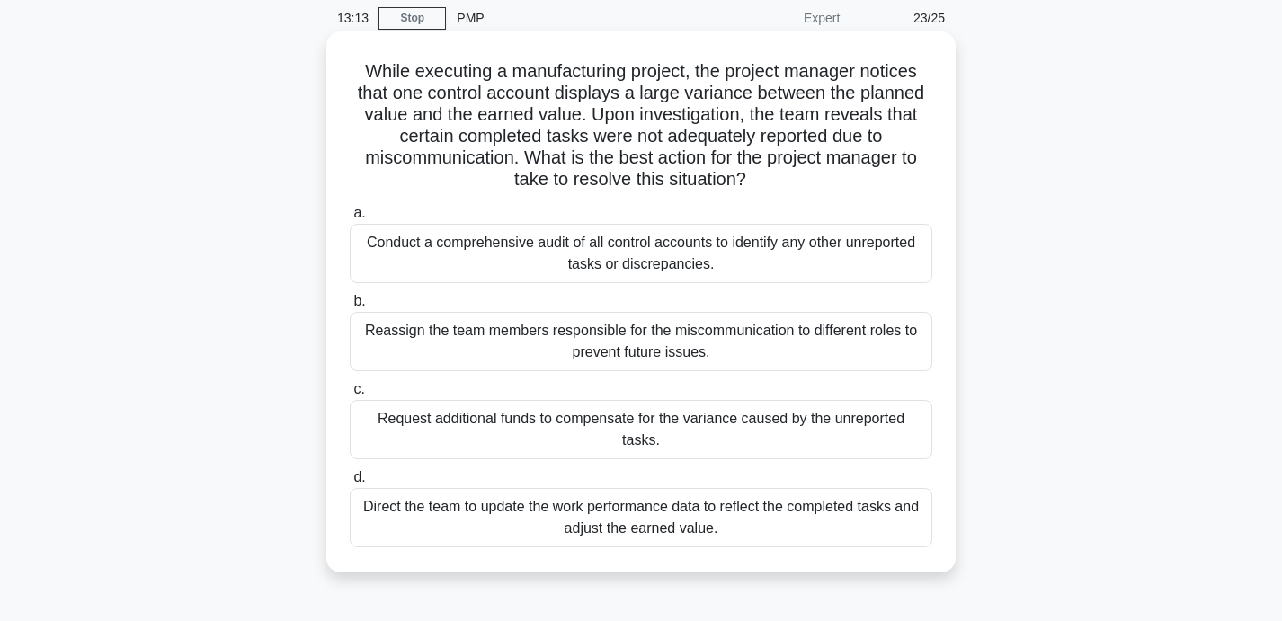
click at [871, 259] on div "Conduct a comprehensive audit of all control accounts to identify any other unr…" at bounding box center [641, 253] width 583 height 59
click at [350, 219] on input "a. Conduct a comprehensive audit of all control accounts to identify any other …" at bounding box center [350, 214] width 0 height 12
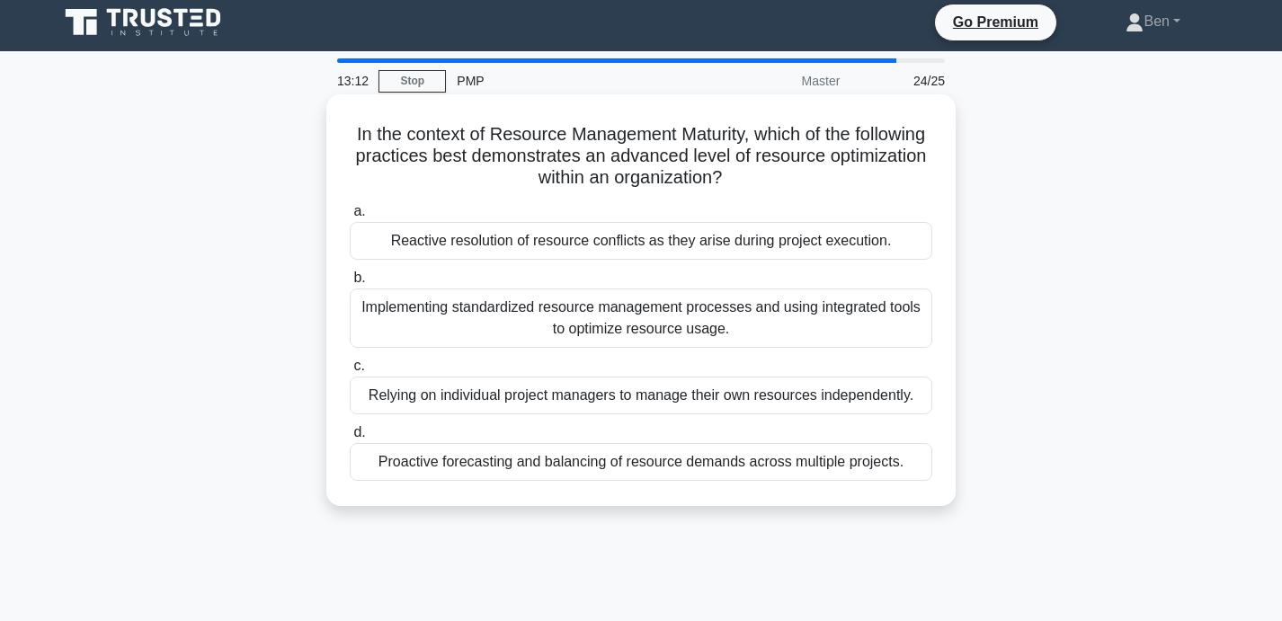
scroll to position [0, 0]
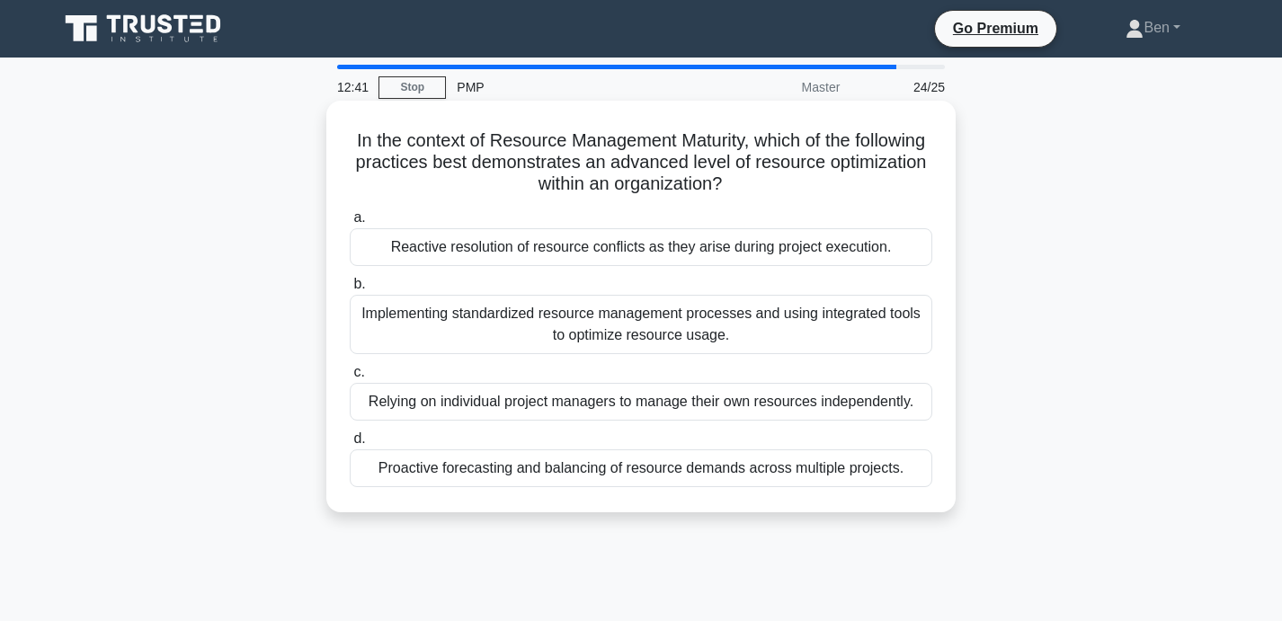
click at [869, 328] on div "Implementing standardized resource management processes and using integrated to…" at bounding box center [641, 324] width 583 height 59
click at [350, 290] on input "b. Implementing standardized resource management processes and using integrated…" at bounding box center [350, 285] width 0 height 12
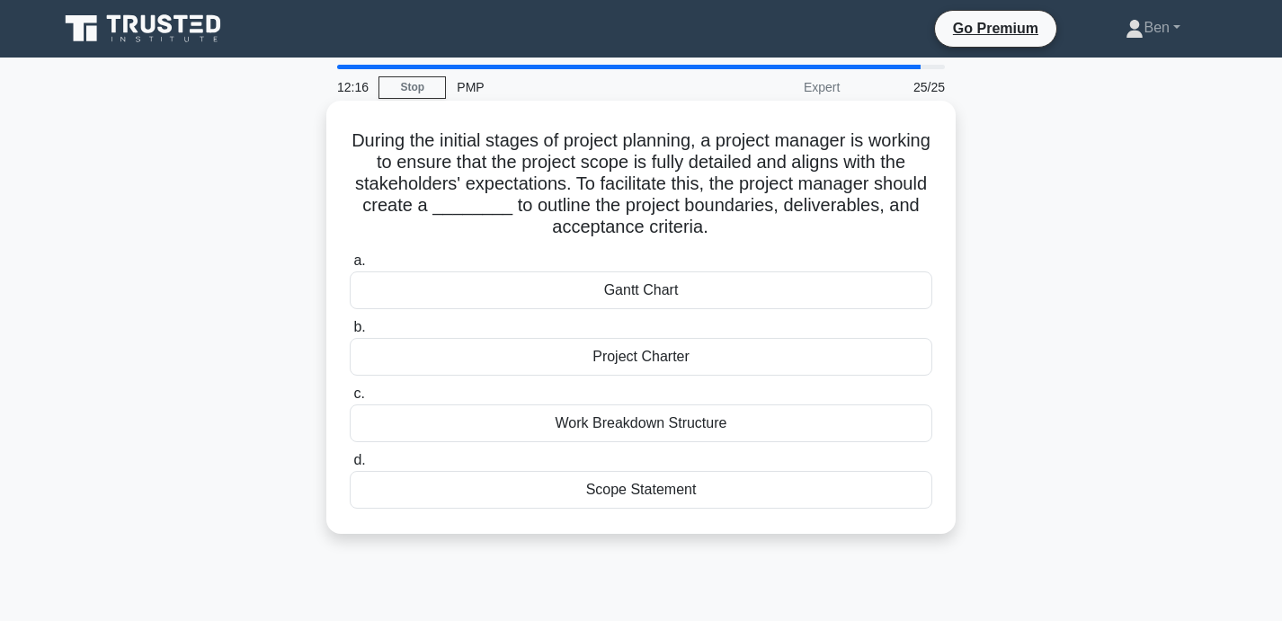
click at [829, 496] on div "Scope Statement" at bounding box center [641, 490] width 583 height 38
click at [350, 467] on input "d. Scope Statement" at bounding box center [350, 461] width 0 height 12
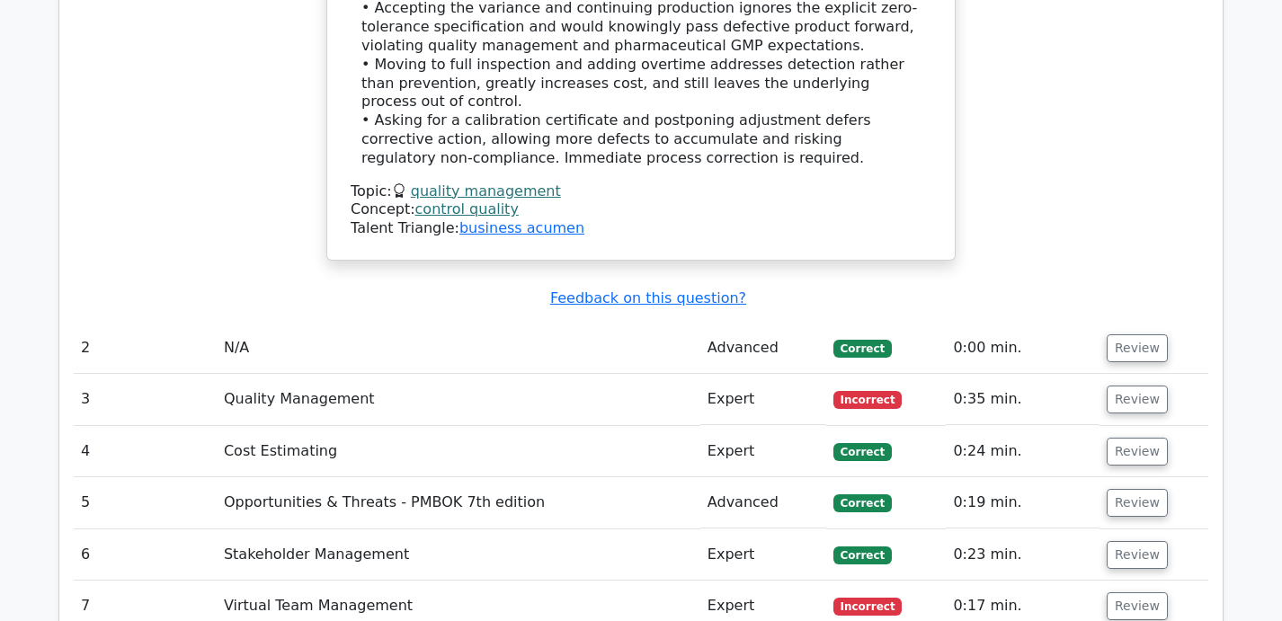
scroll to position [2855, 0]
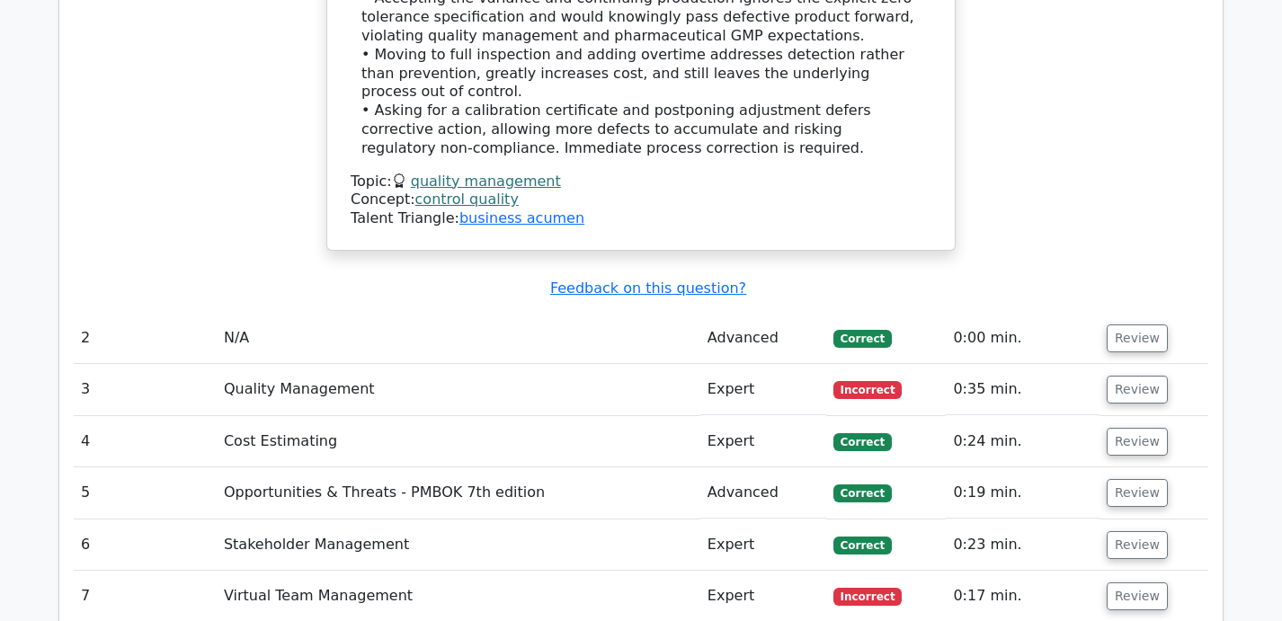
click at [681, 364] on td "Quality Management" at bounding box center [459, 389] width 484 height 51
click at [1125, 376] on button "Review" at bounding box center [1137, 390] width 61 height 28
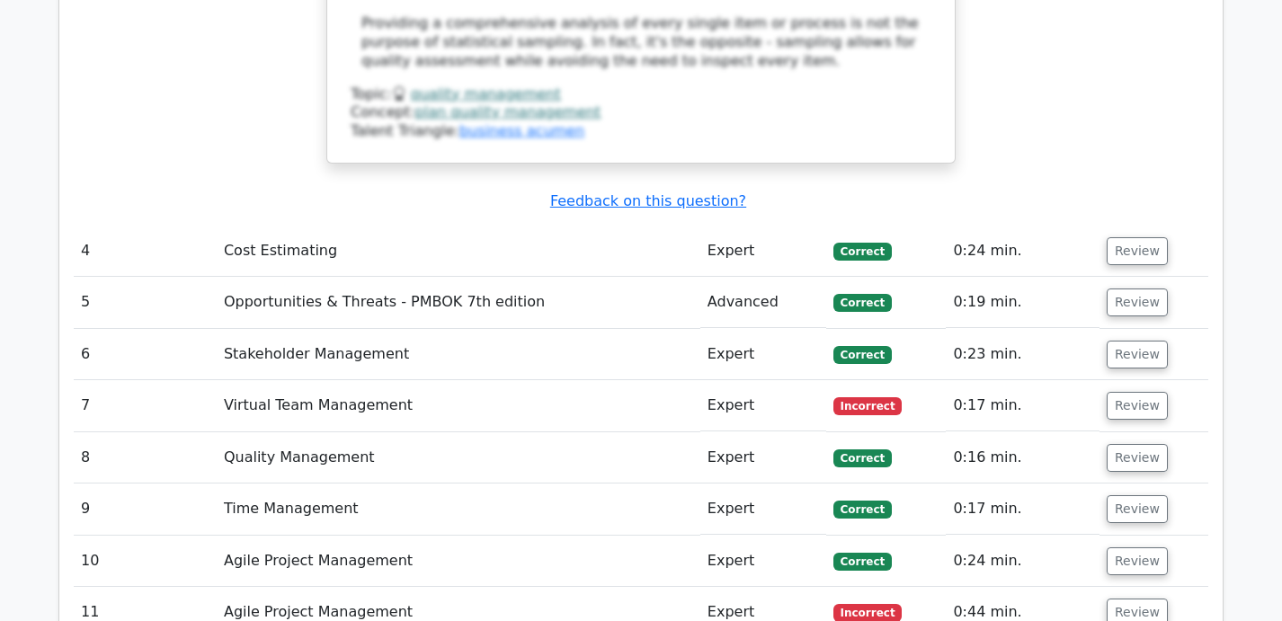
scroll to position [4081, 0]
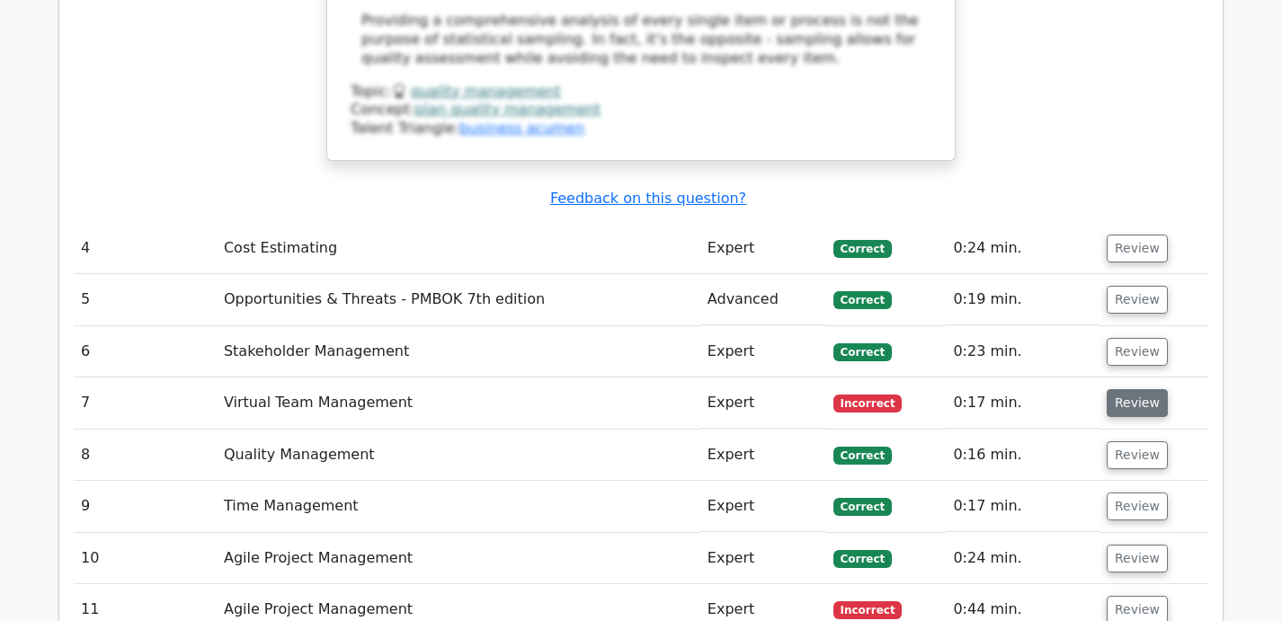
click at [1129, 389] on button "Review" at bounding box center [1137, 403] width 61 height 28
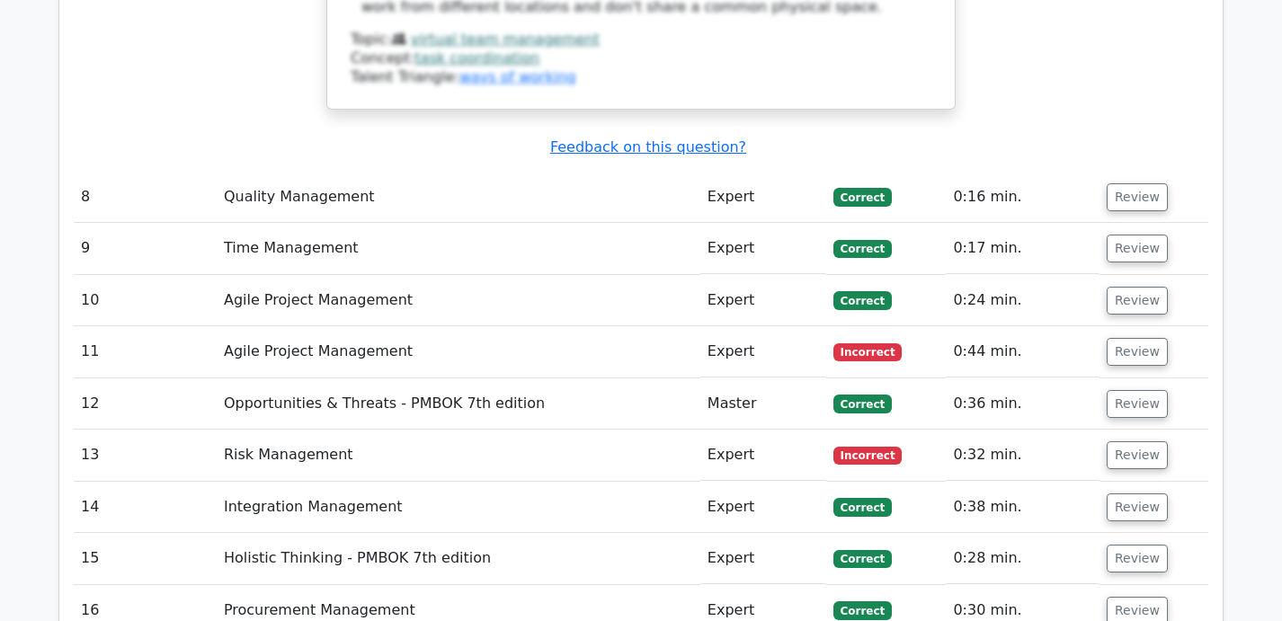
scroll to position [5396, 0]
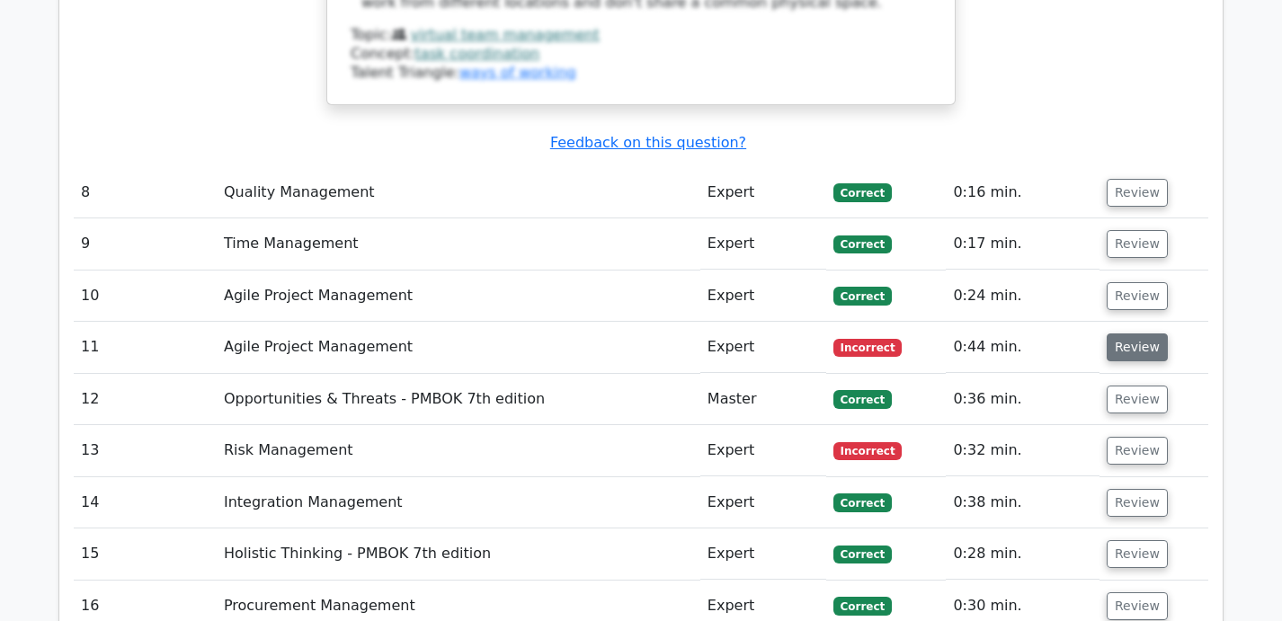
click at [1145, 334] on button "Review" at bounding box center [1137, 348] width 61 height 28
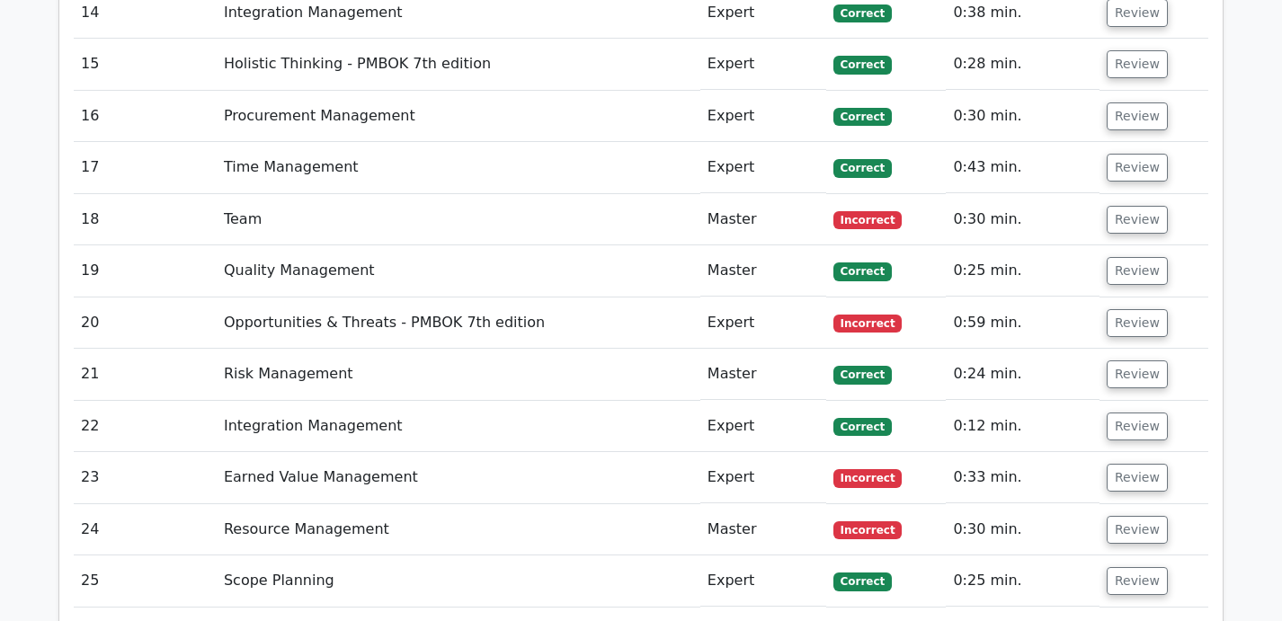
scroll to position [6919, 0]
